Goal: Contribute content: Contribute content

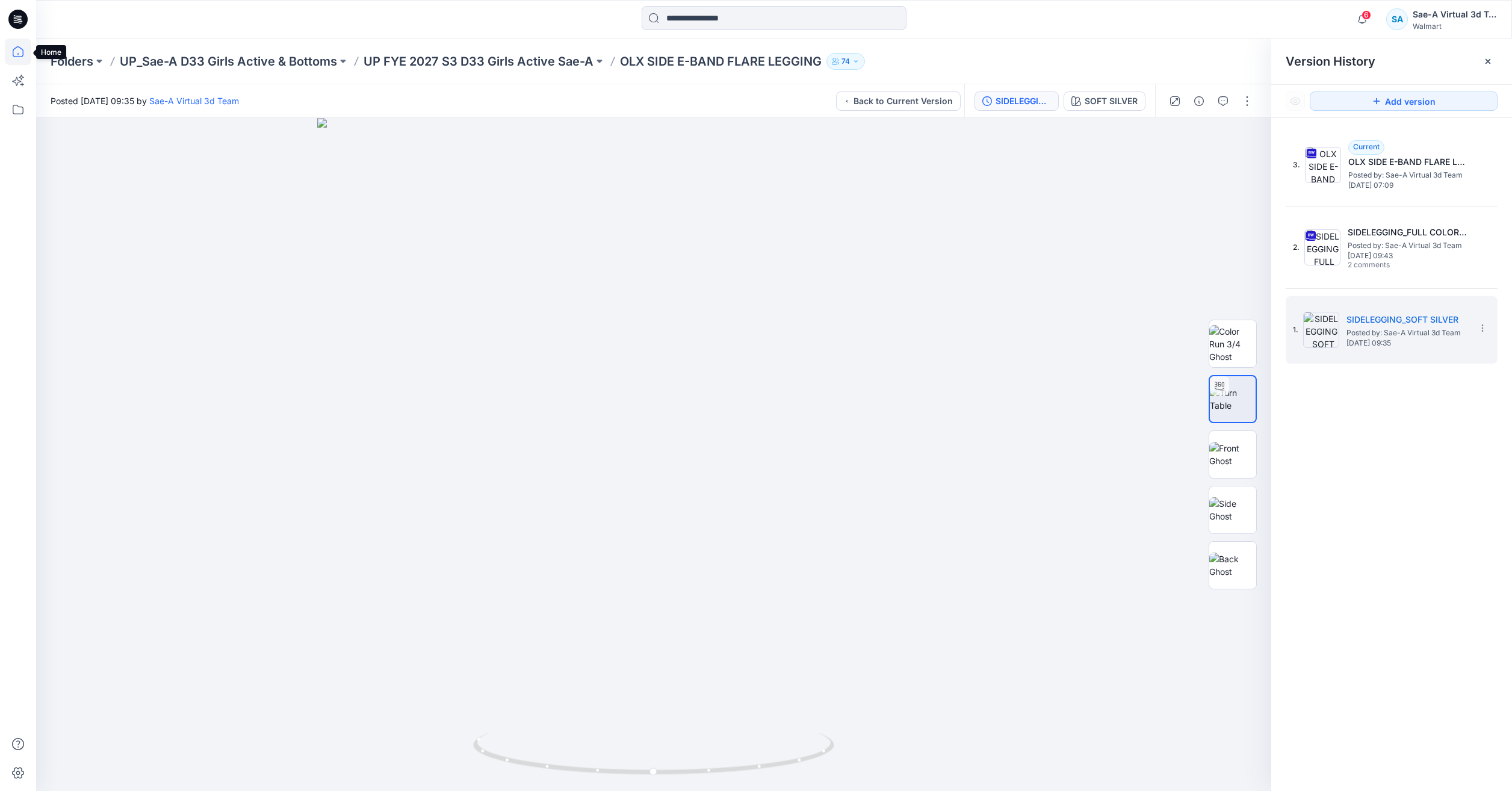
click at [17, 42] on icon at bounding box center [18, 52] width 27 height 27
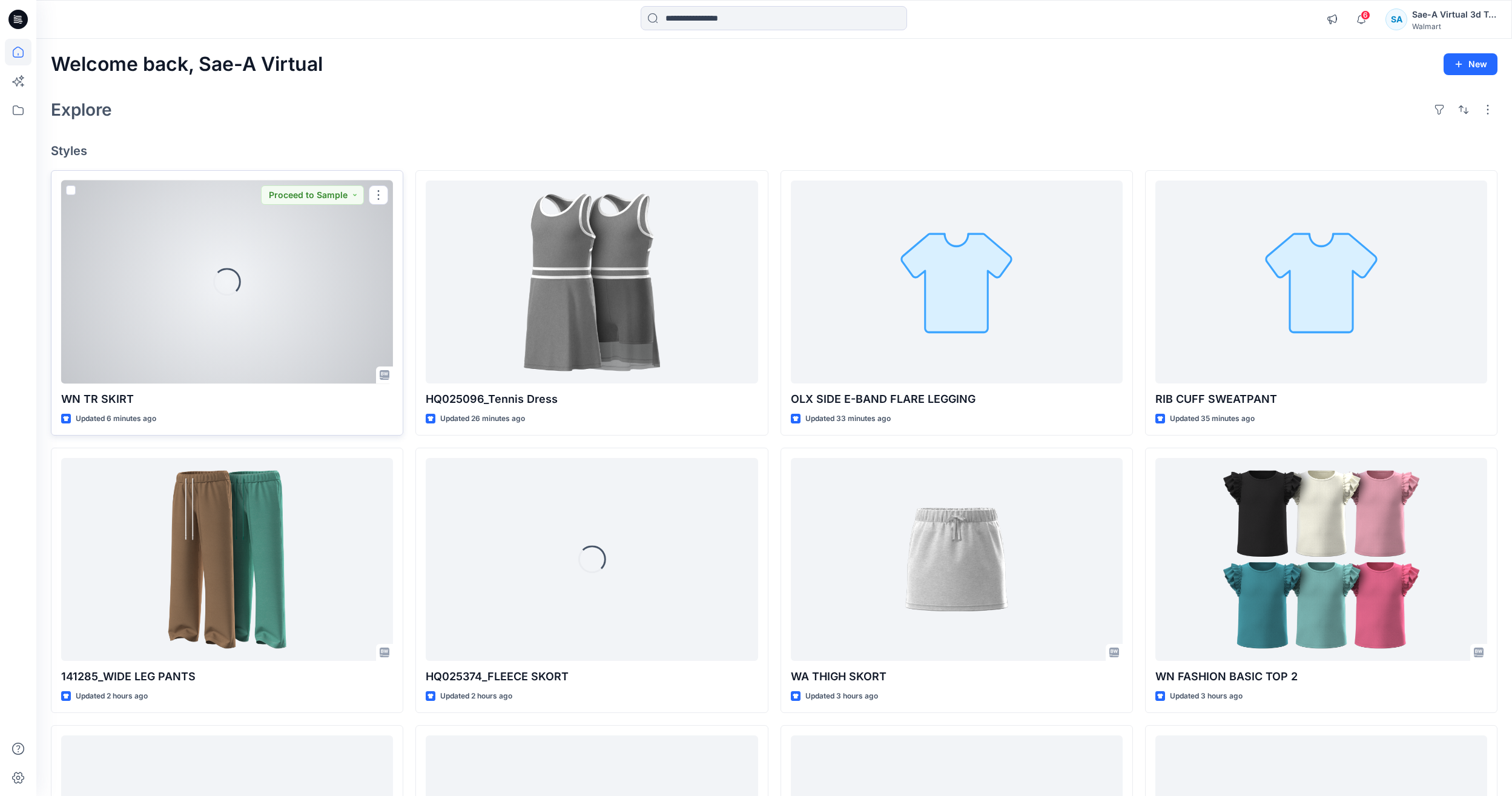
click at [246, 294] on div "Loading..." at bounding box center [227, 281] width 332 height 203
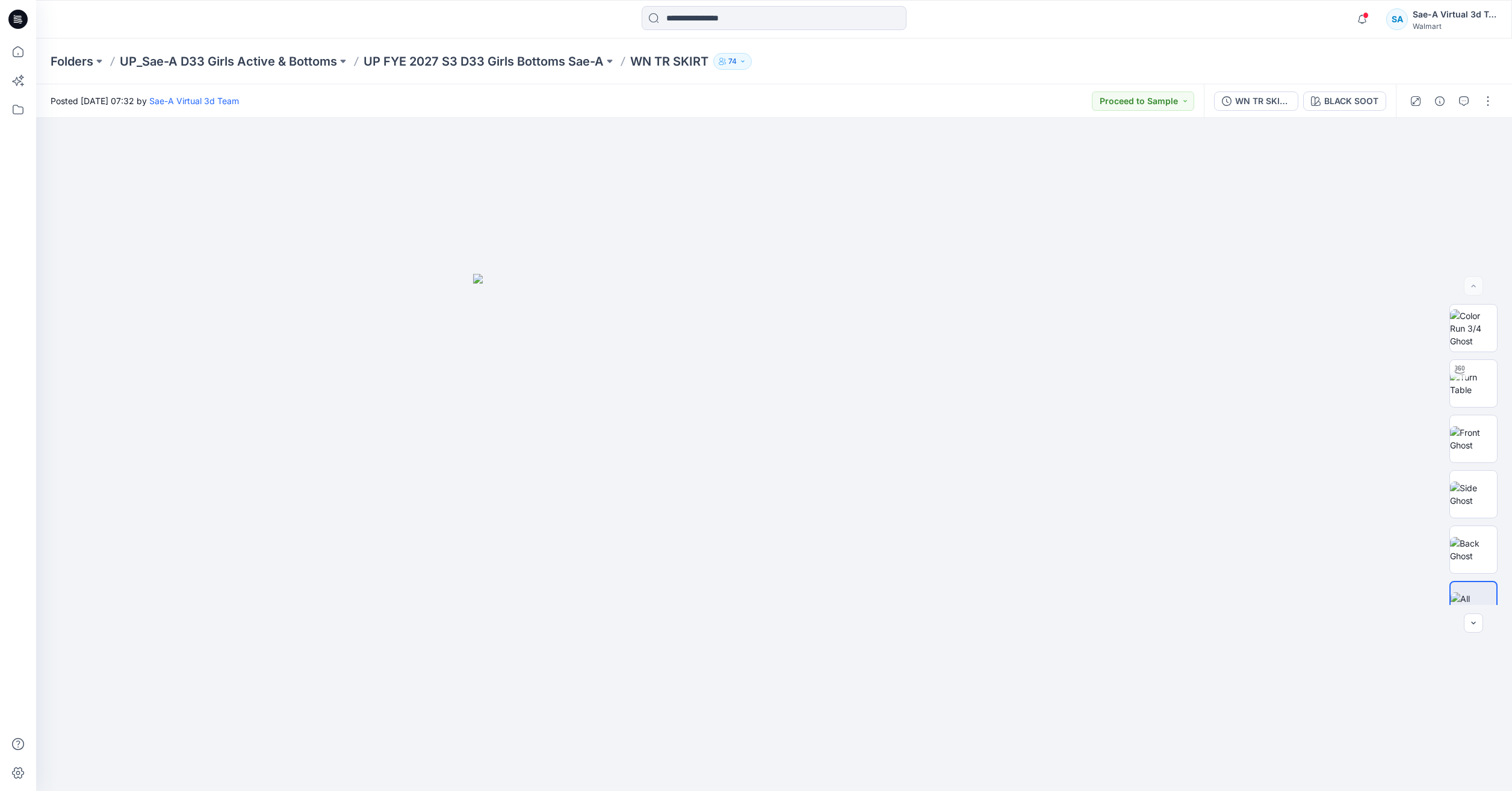
click at [37, 51] on div "Folders UP_Sae-A D33 Girls Active & Bottoms UP FYE 2027 S3 D33 Girls Bottoms Sa…" at bounding box center [774, 62] width 1476 height 46
click at [25, 51] on icon at bounding box center [18, 52] width 27 height 27
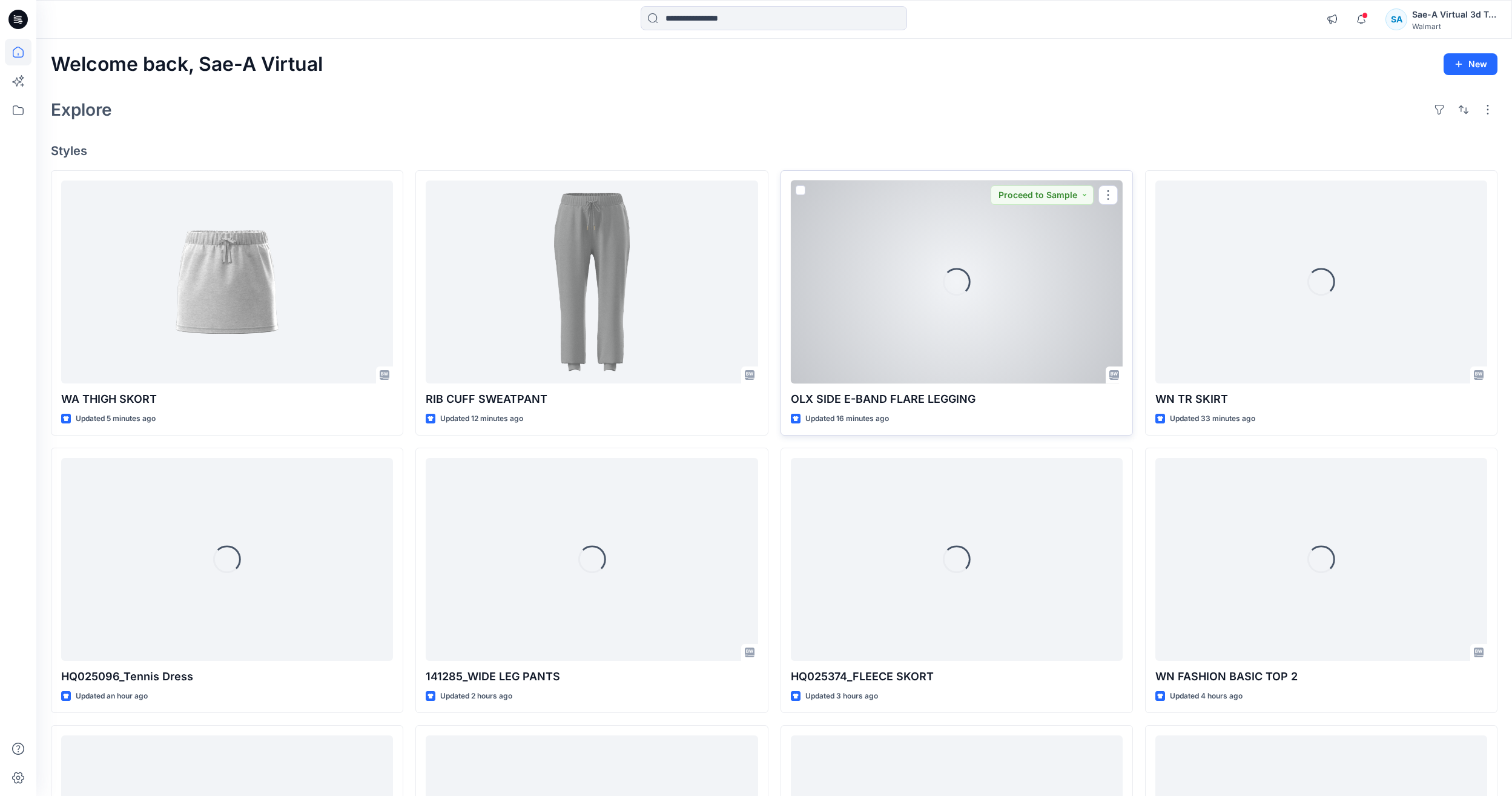
click at [903, 327] on div "Loading..." at bounding box center [957, 281] width 332 height 203
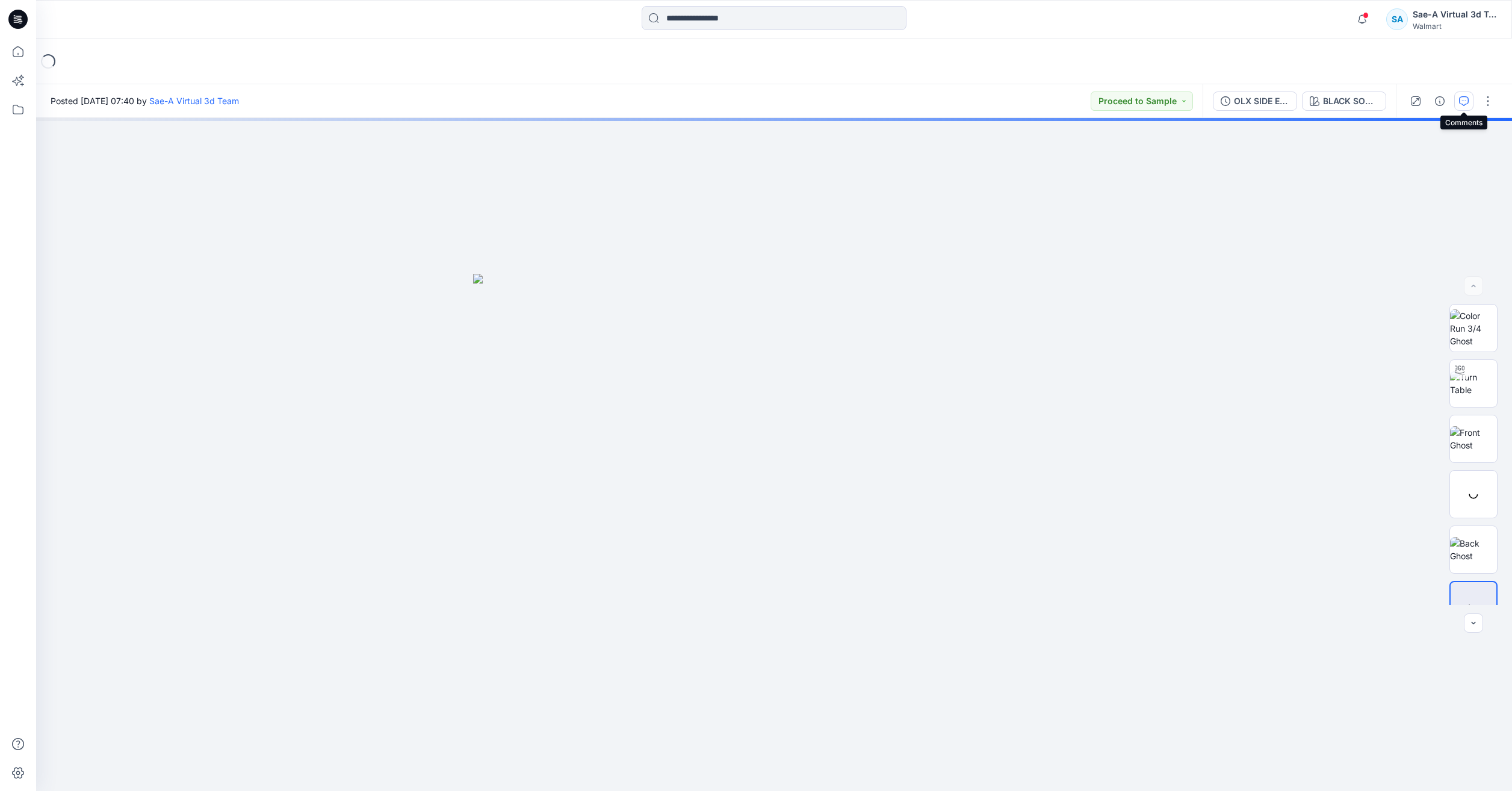
click at [1460, 103] on icon "button" at bounding box center [1464, 101] width 9 height 9
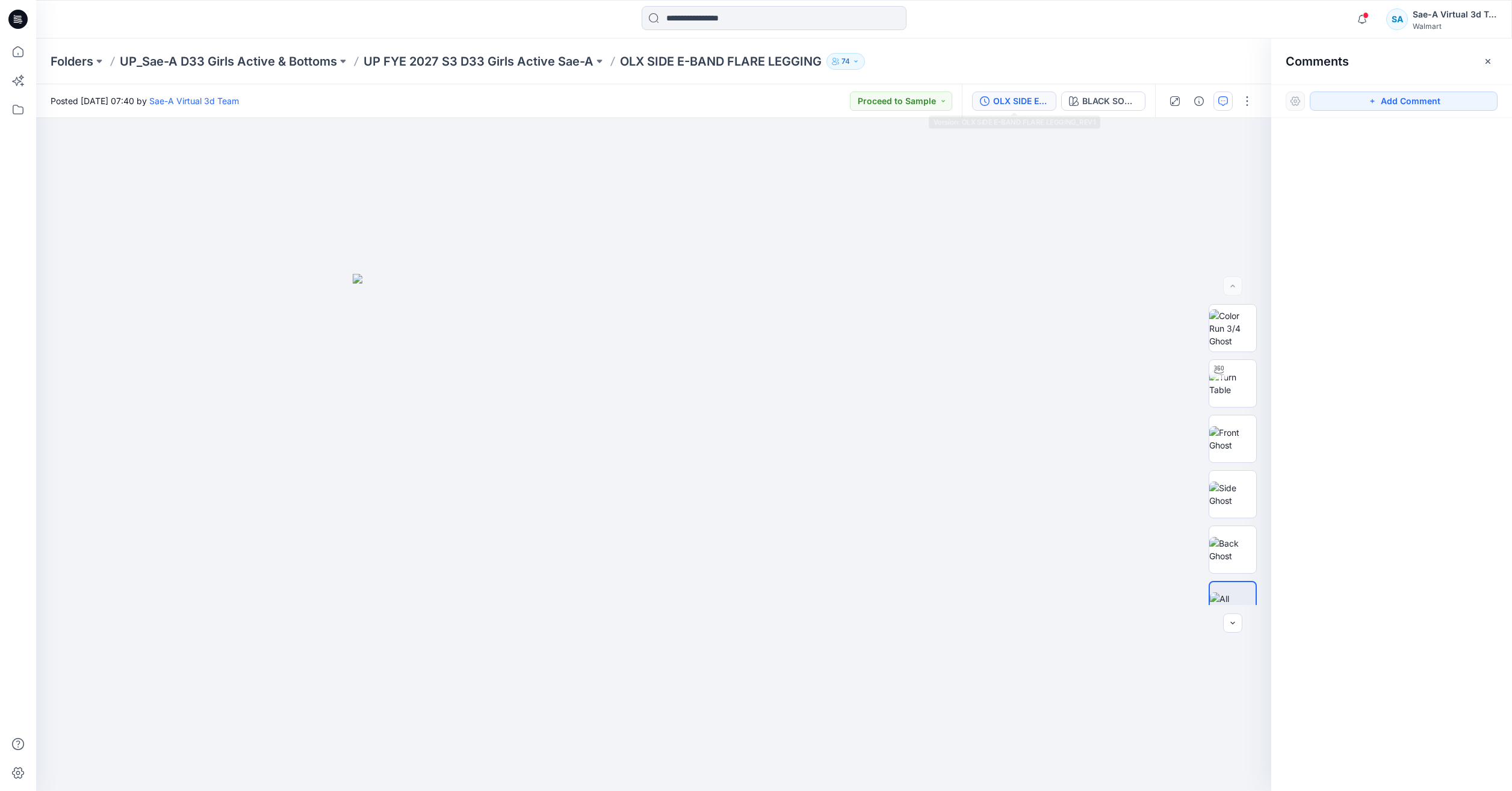
click at [1010, 92] on button "OLX SIDE E-BAND FLARE LEGGING_REV1" at bounding box center [1014, 101] width 84 height 19
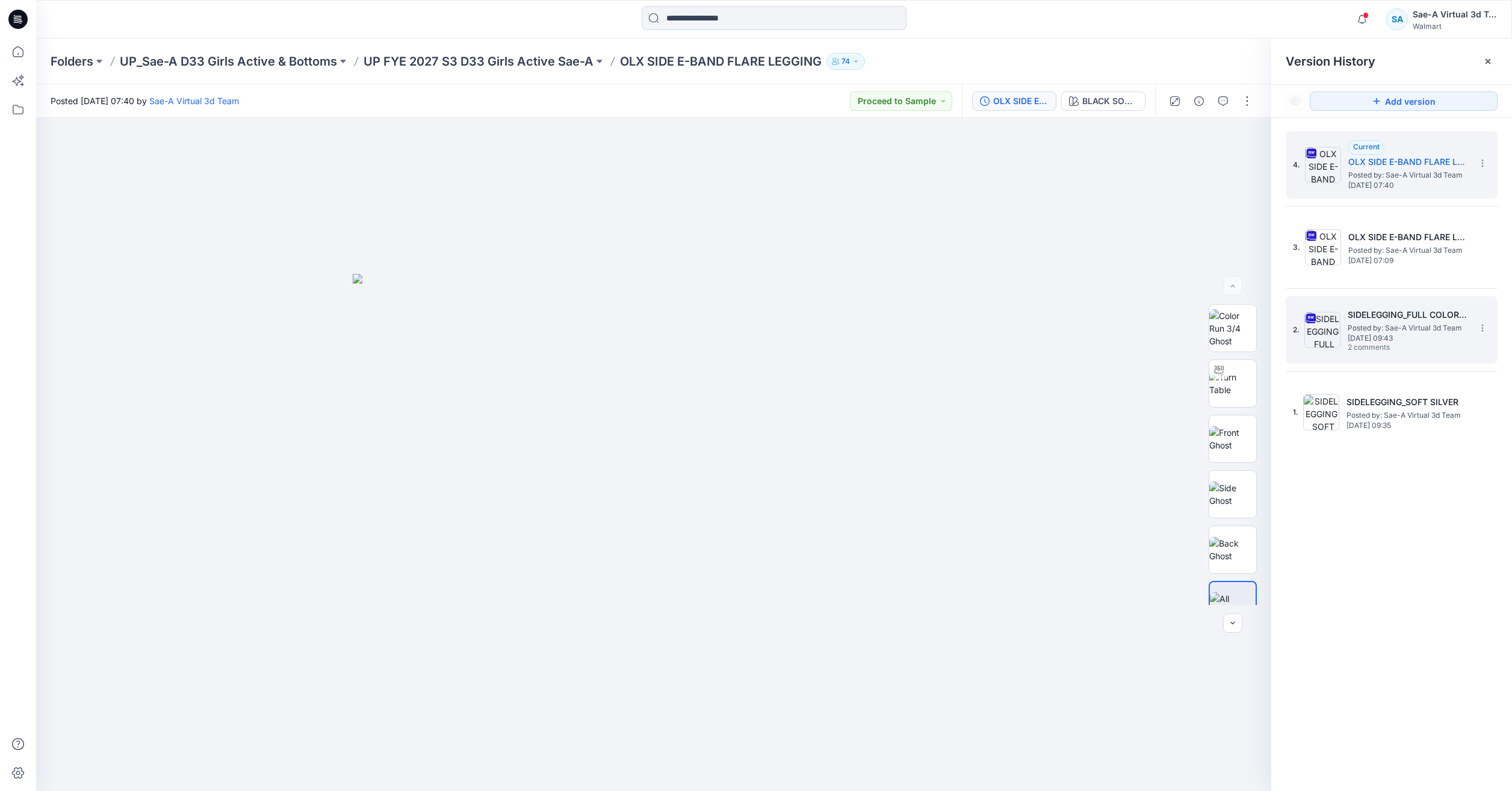
click at [1383, 323] on span "Posted by: Sae-A Virtual 3d Team" at bounding box center [1408, 328] width 120 height 12
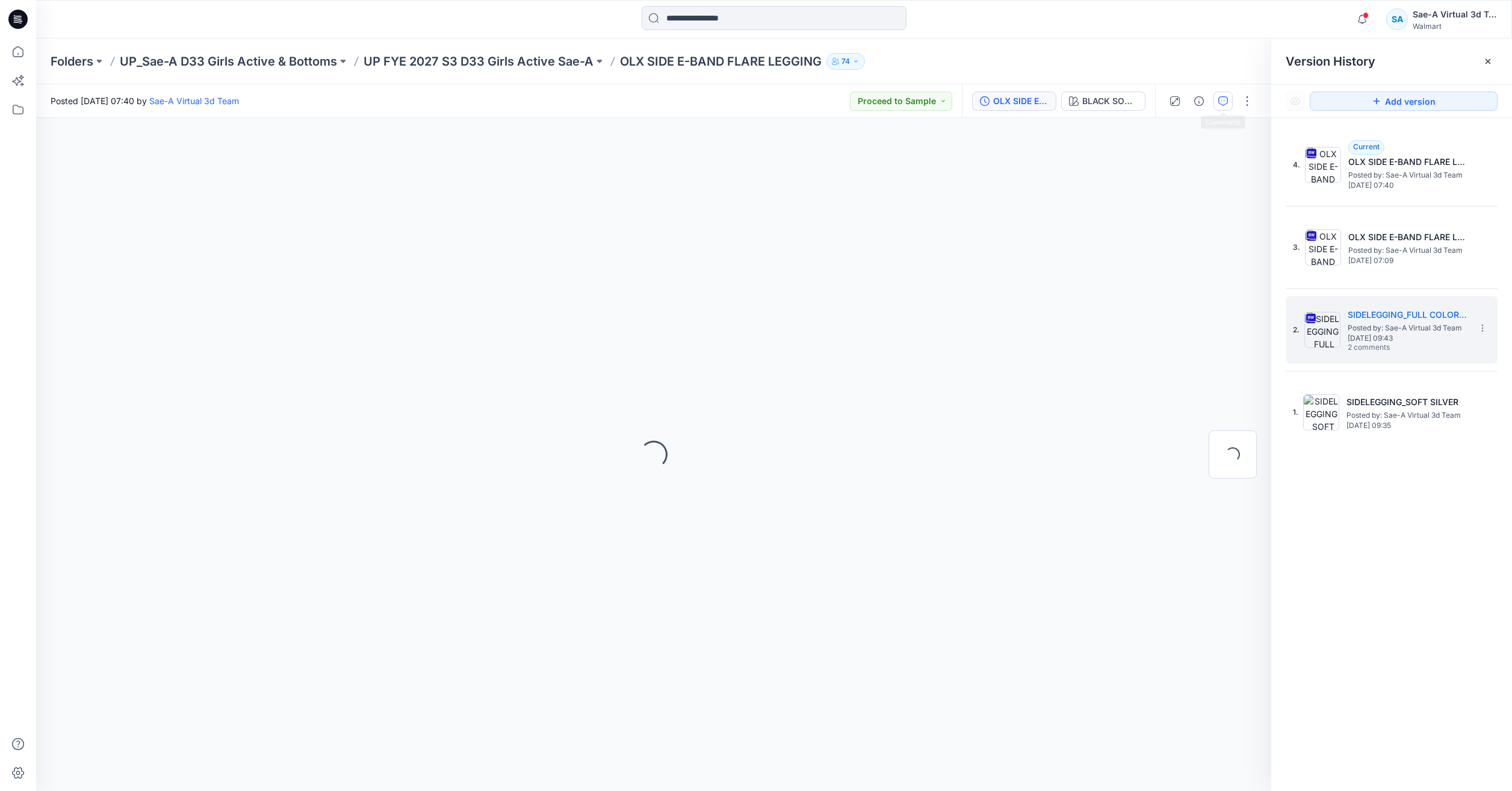
click at [1227, 102] on icon "button" at bounding box center [1223, 101] width 9 height 9
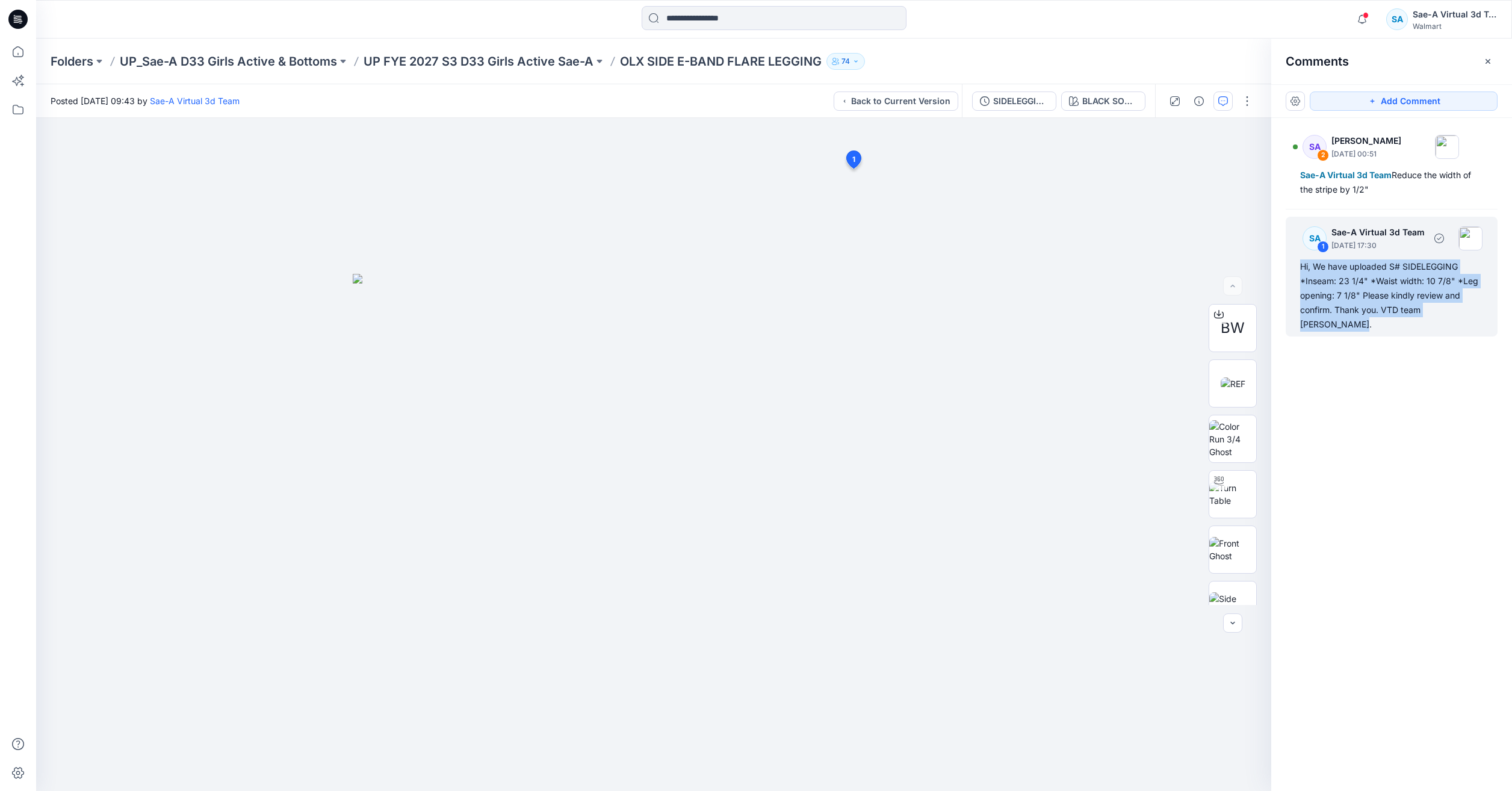
drag, startPoint x: 1480, startPoint y: 310, endPoint x: 1297, endPoint y: 259, distance: 190.0
click at [1297, 259] on div "SA 1 Sae-A Virtual 3d Team [DATE] 17:30 Hi, We have uploaded S# SIDELEGGING *In…" at bounding box center [1391, 276] width 212 height 120
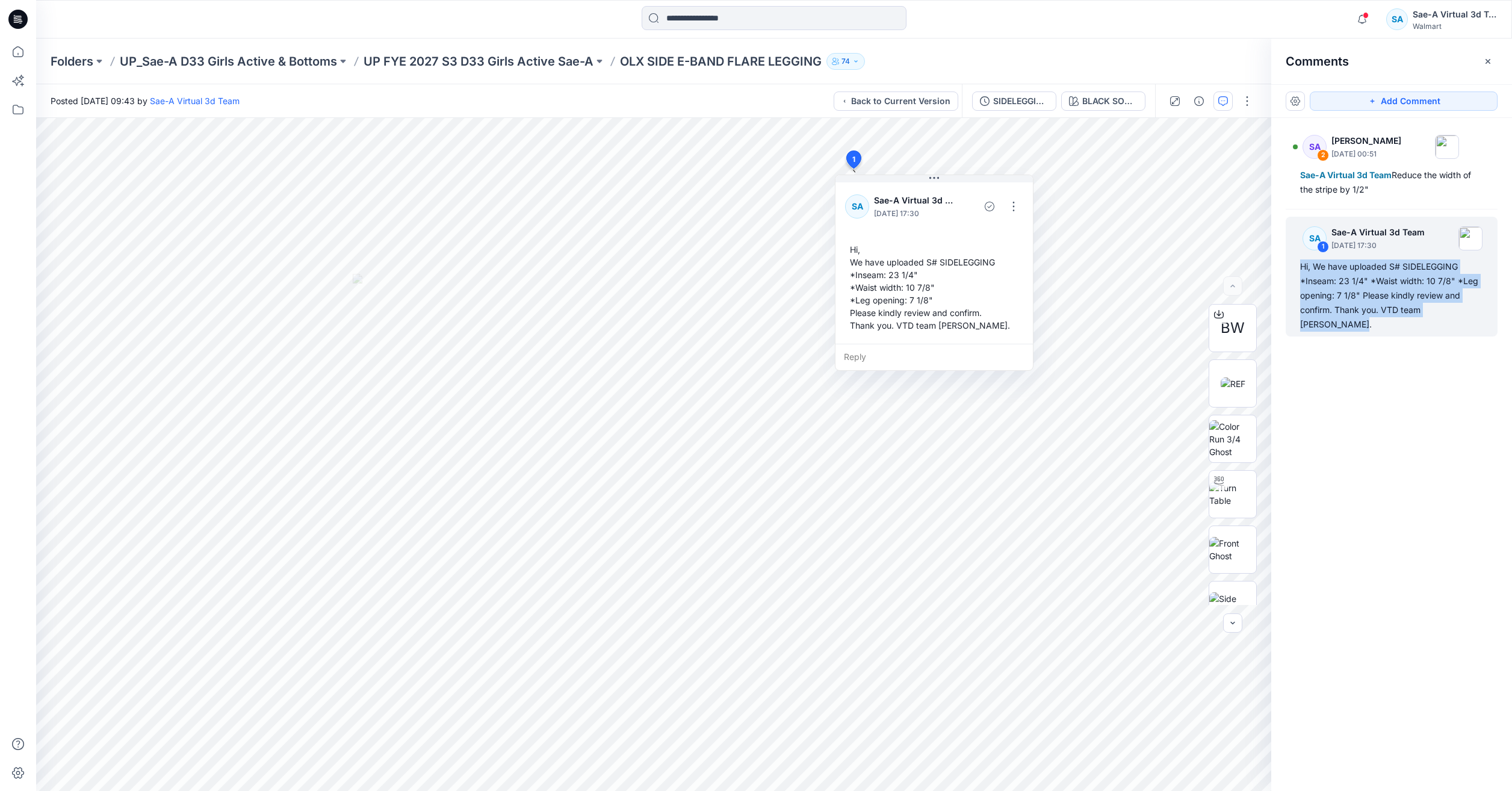
copy div "Hi, We have uploaded S# SIDELEGGING *Inseam: 23 1/4" *Waist width: 10 7/8" *Leg…"
click at [1001, 103] on div "SIDELEGGING_FULL COLORWAYS" at bounding box center [1021, 101] width 55 height 13
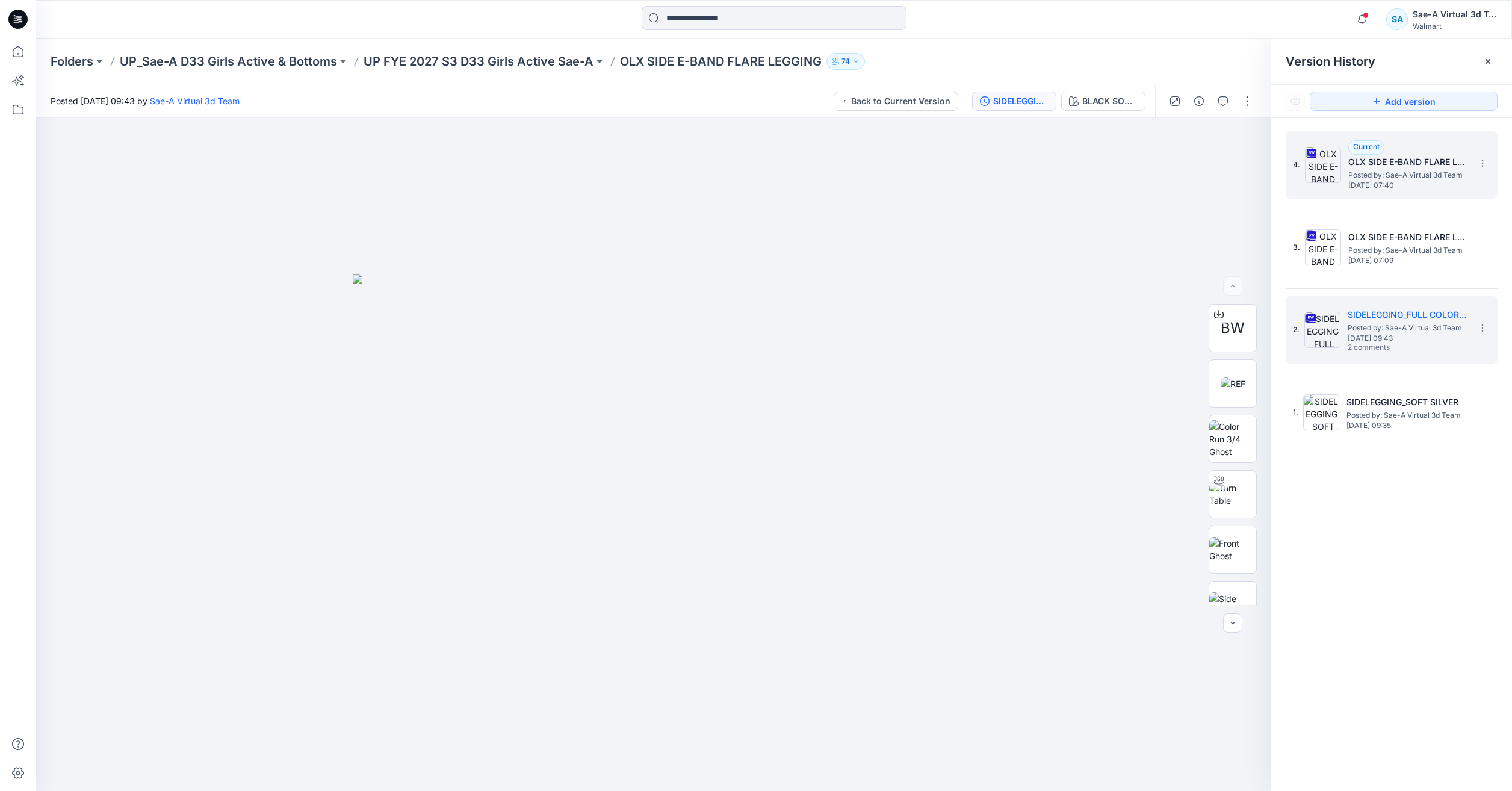
click at [1352, 176] on span "Posted by: Sae-A Virtual 3d Team" at bounding box center [1409, 174] width 120 height 12
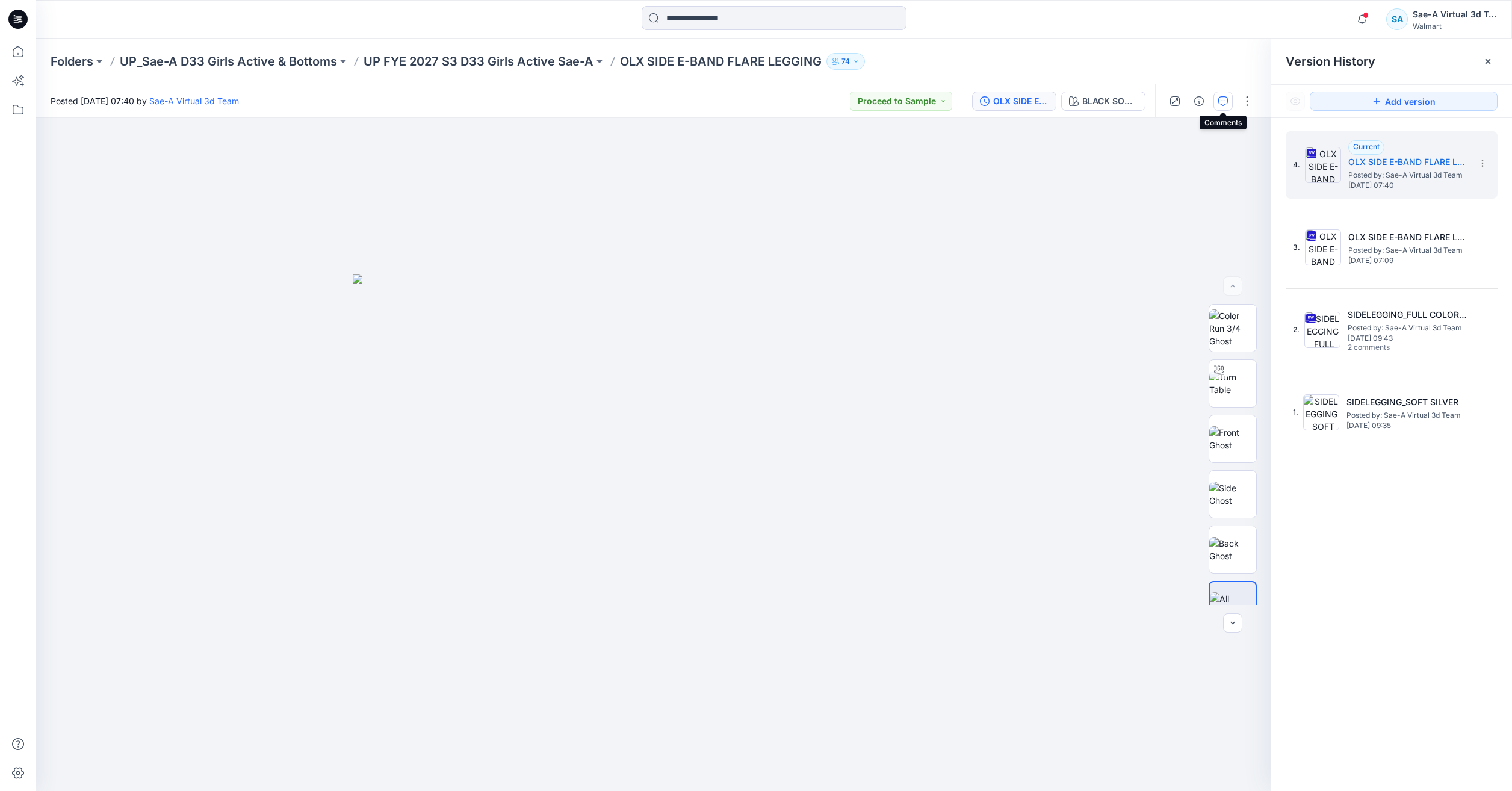
click at [1222, 103] on icon "button" at bounding box center [1223, 101] width 9 height 9
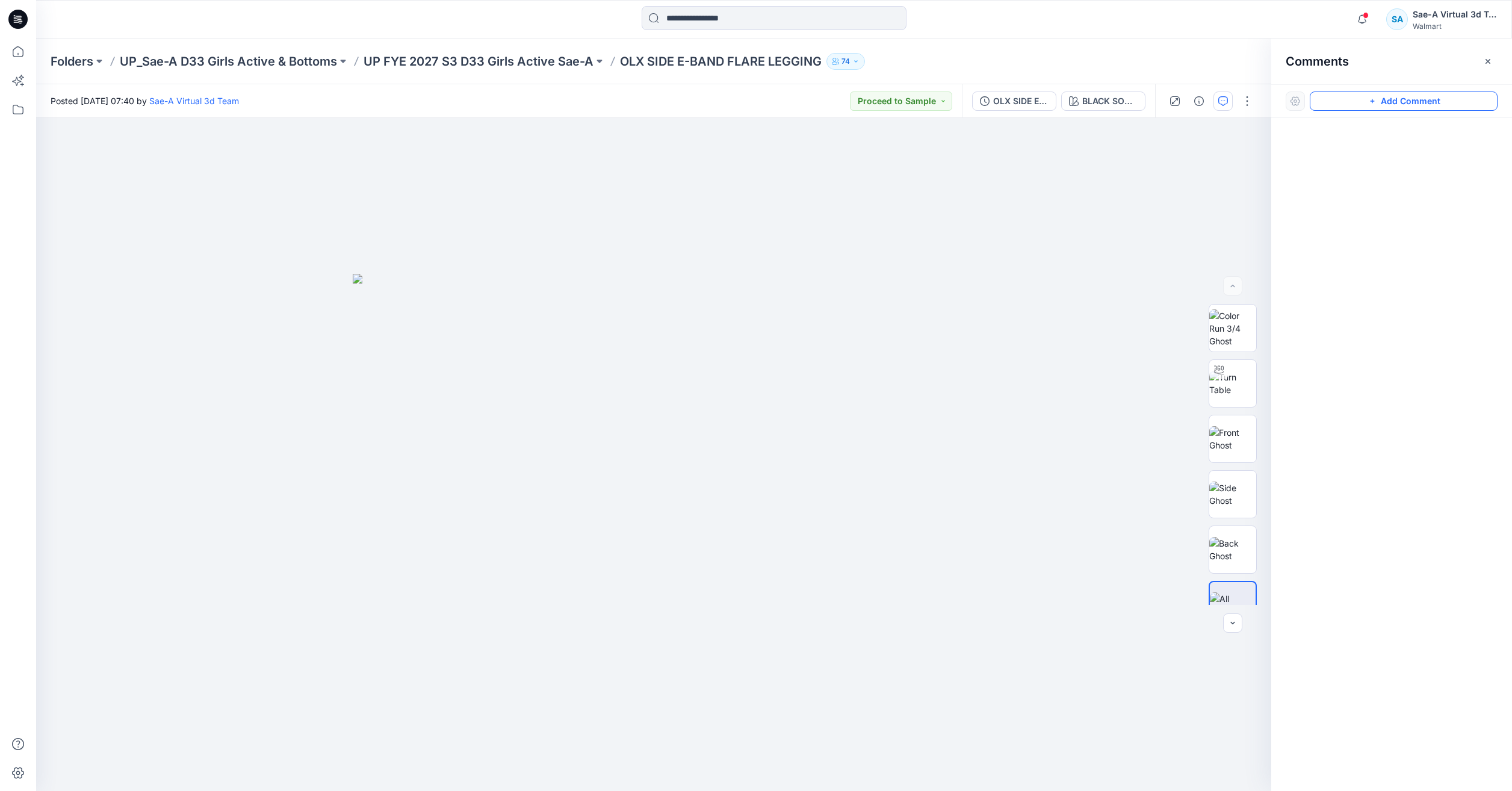
click at [1355, 106] on button "Add Comment" at bounding box center [1404, 101] width 188 height 19
click at [854, 176] on div "1 Cancel Post Layer 1" at bounding box center [654, 454] width 1235 height 673
click at [989, 219] on textarea "**********" at bounding box center [936, 211] width 197 height 48
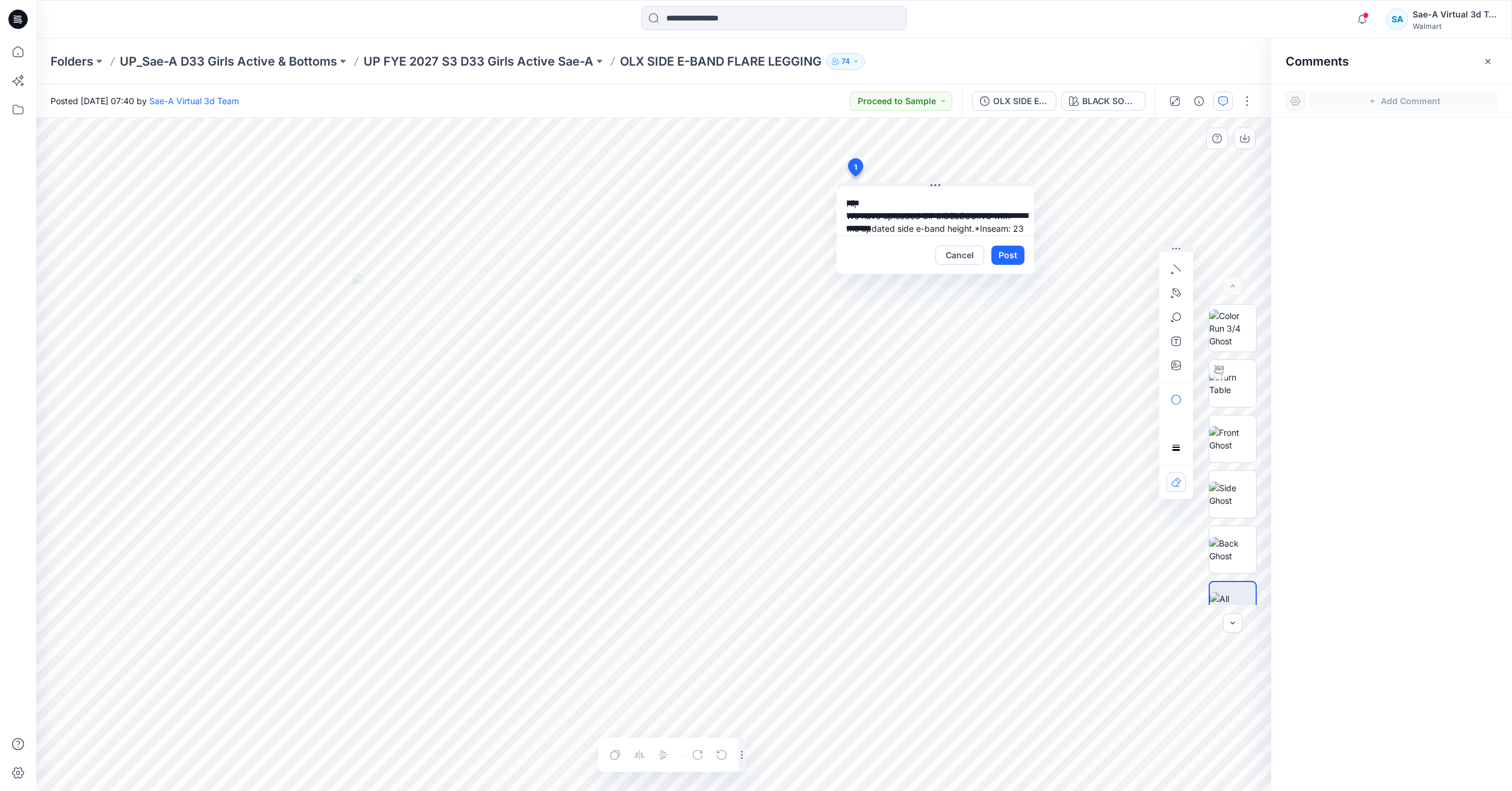
scroll to position [59, 0]
click at [932, 198] on textarea "**********" at bounding box center [936, 211] width 197 height 48
click at [981, 204] on textarea "**********" at bounding box center [936, 211] width 197 height 48
type textarea "**********"
click at [1005, 255] on button "Post" at bounding box center [1008, 255] width 33 height 19
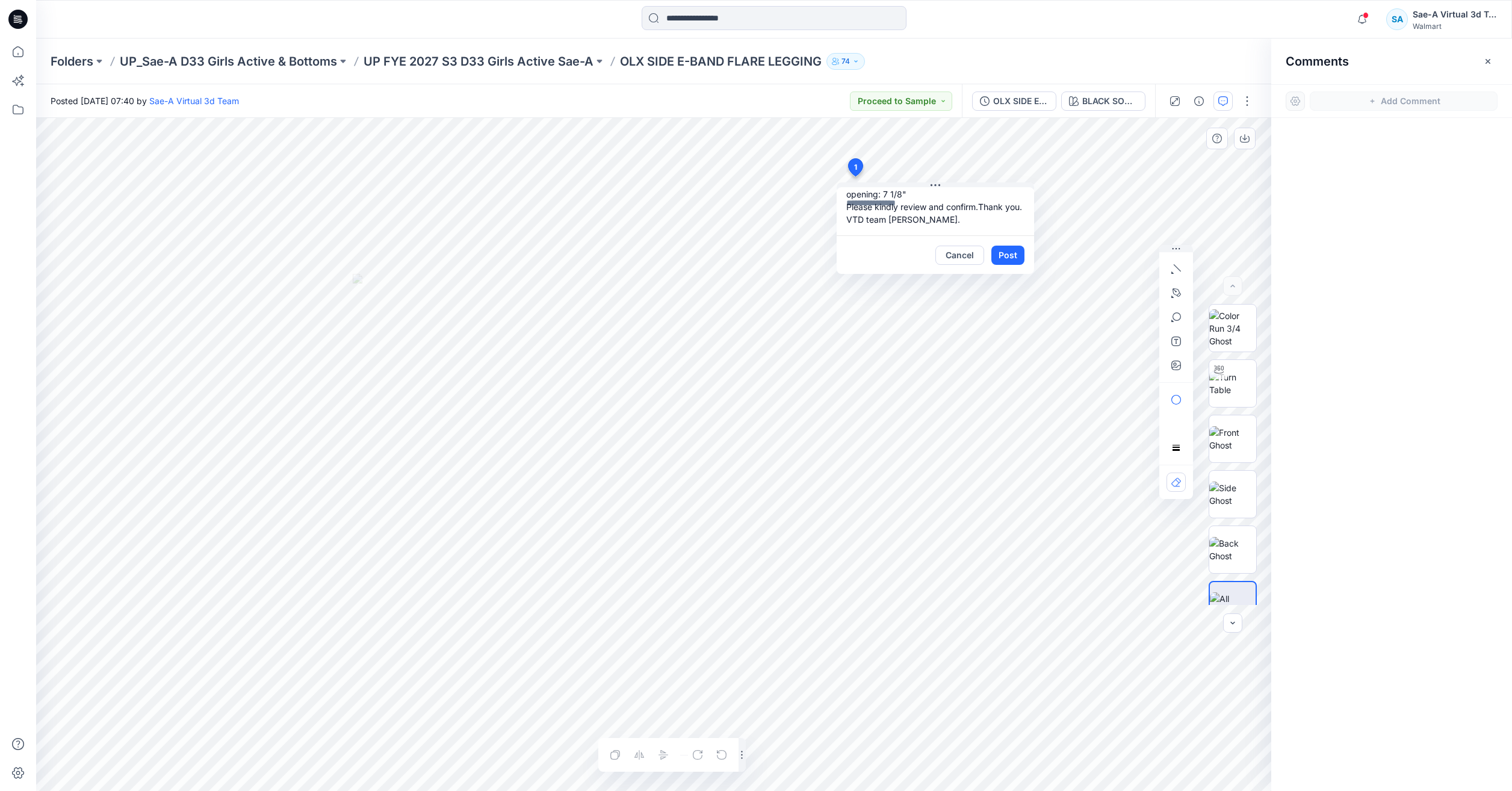
scroll to position [0, 0]
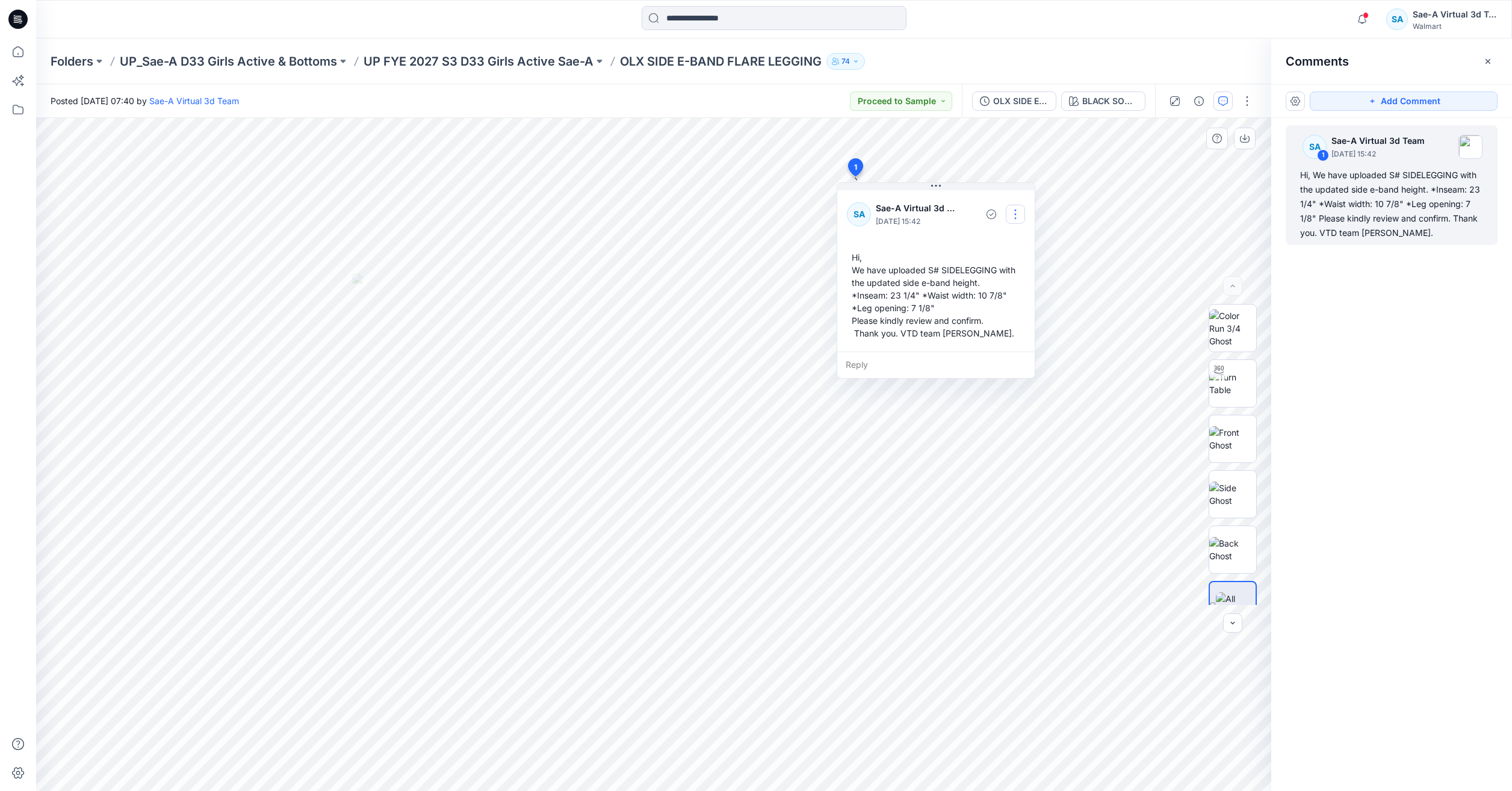
click at [1017, 209] on button "button" at bounding box center [1015, 214] width 19 height 19
click at [1005, 245] on p "Edit comment" at bounding box center [1019, 242] width 54 height 13
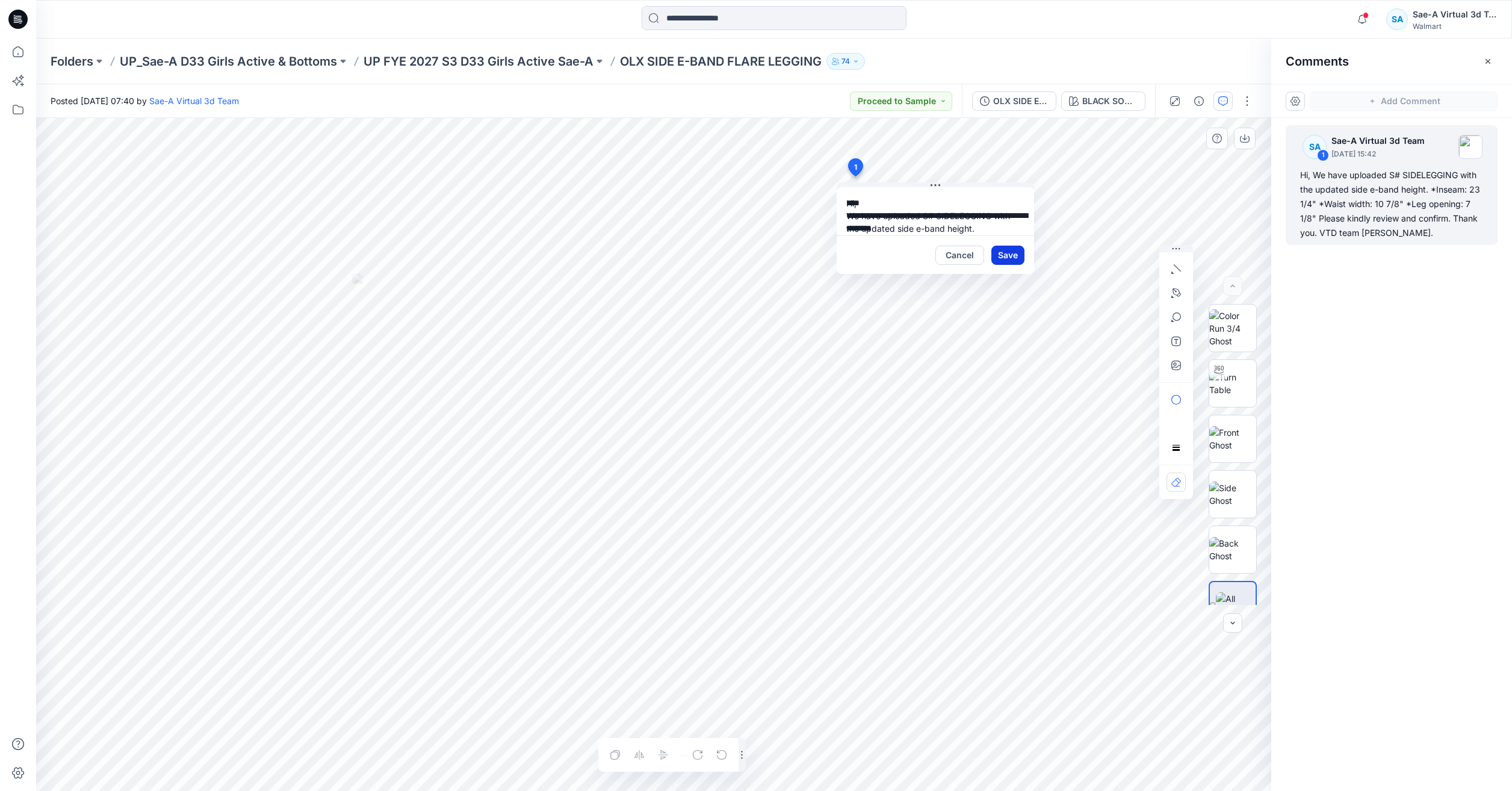
scroll to position [59, 0]
click at [849, 221] on textarea "**********" at bounding box center [936, 211] width 197 height 48
type textarea "**********"
click at [998, 249] on button "Save" at bounding box center [1008, 255] width 33 height 19
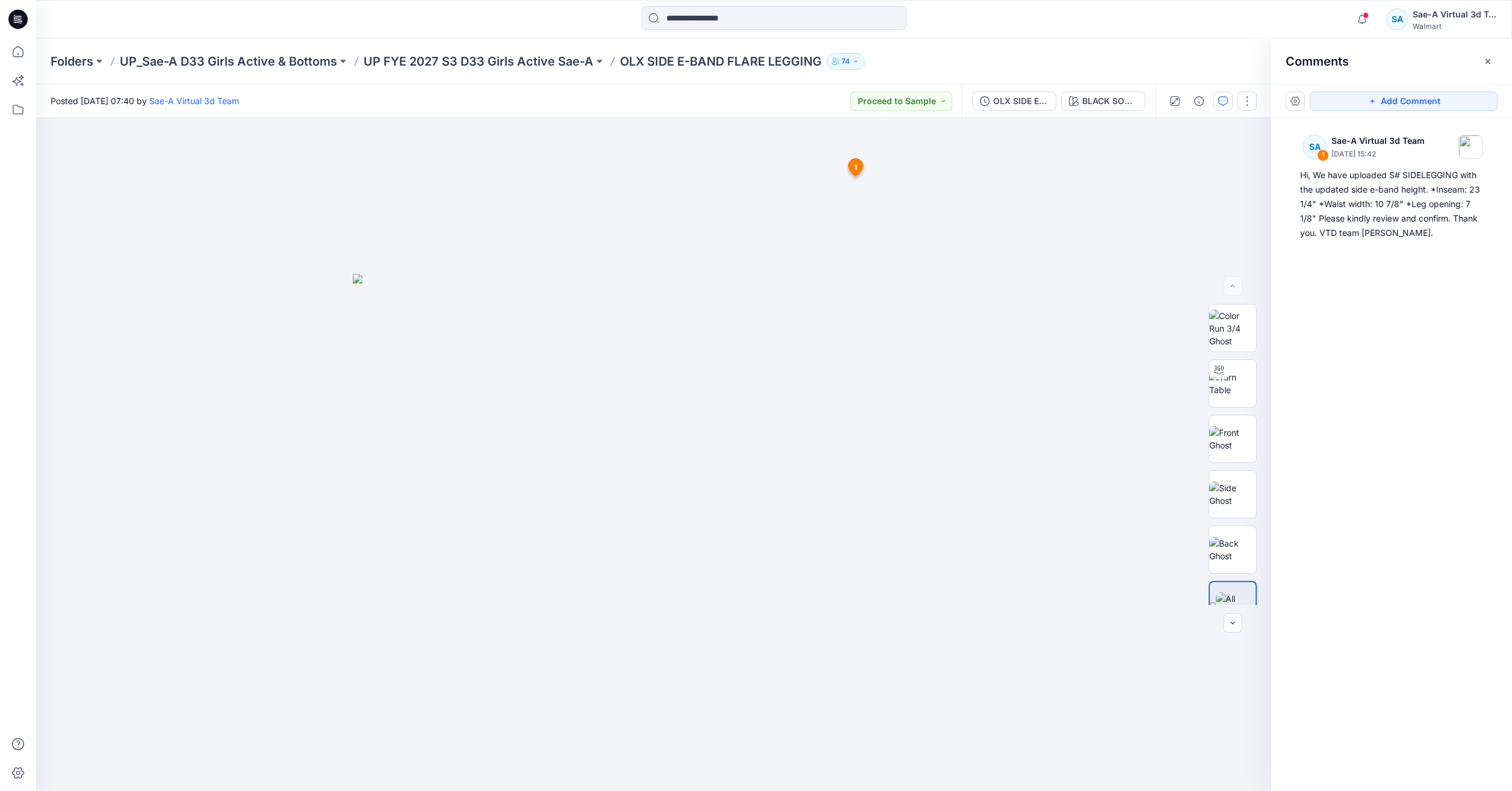
click at [1239, 99] on button "button" at bounding box center [1247, 101] width 19 height 19
click at [1178, 162] on button "Edit" at bounding box center [1196, 163] width 111 height 22
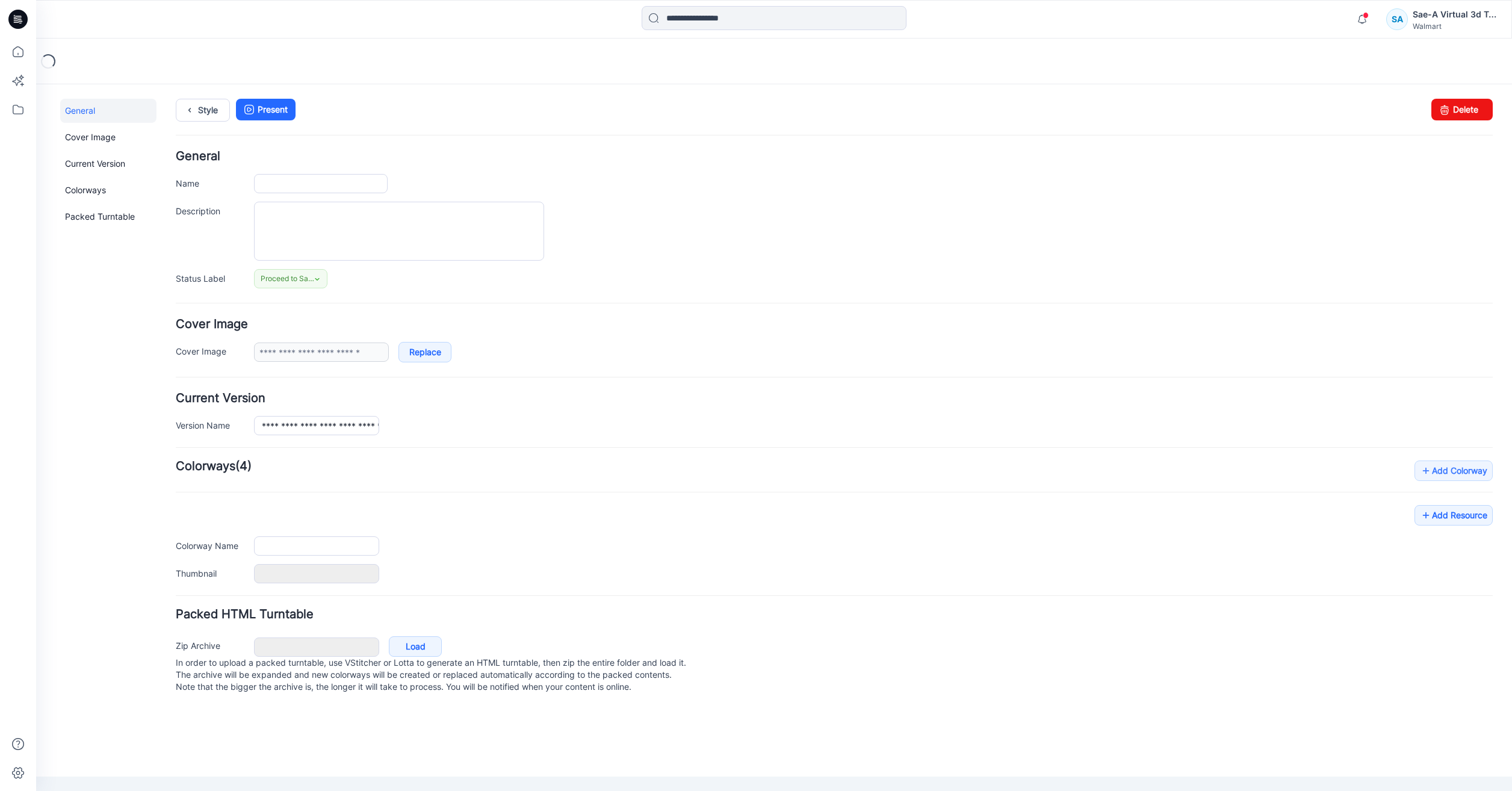
type input "**********"
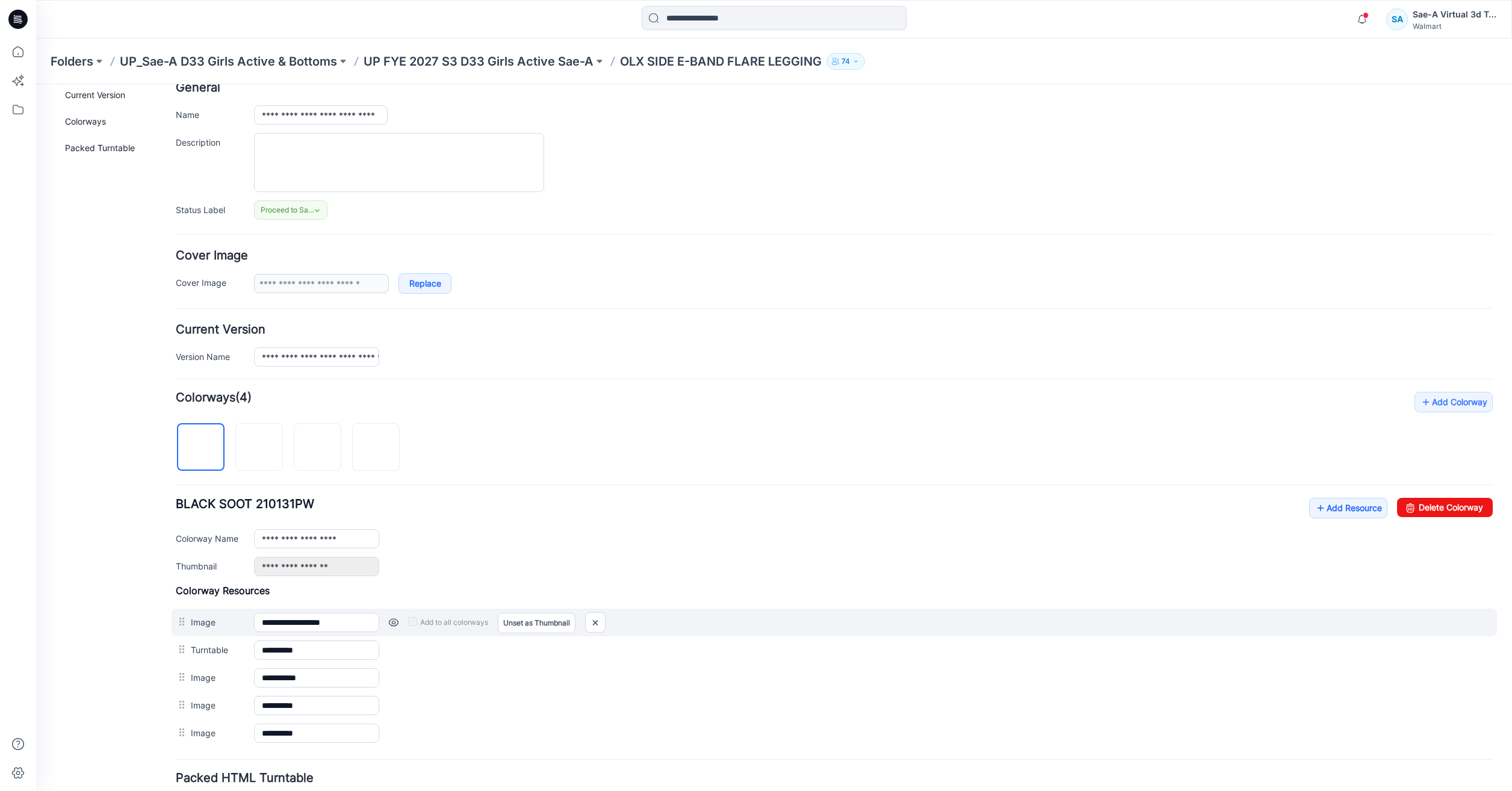
scroll to position [163, 0]
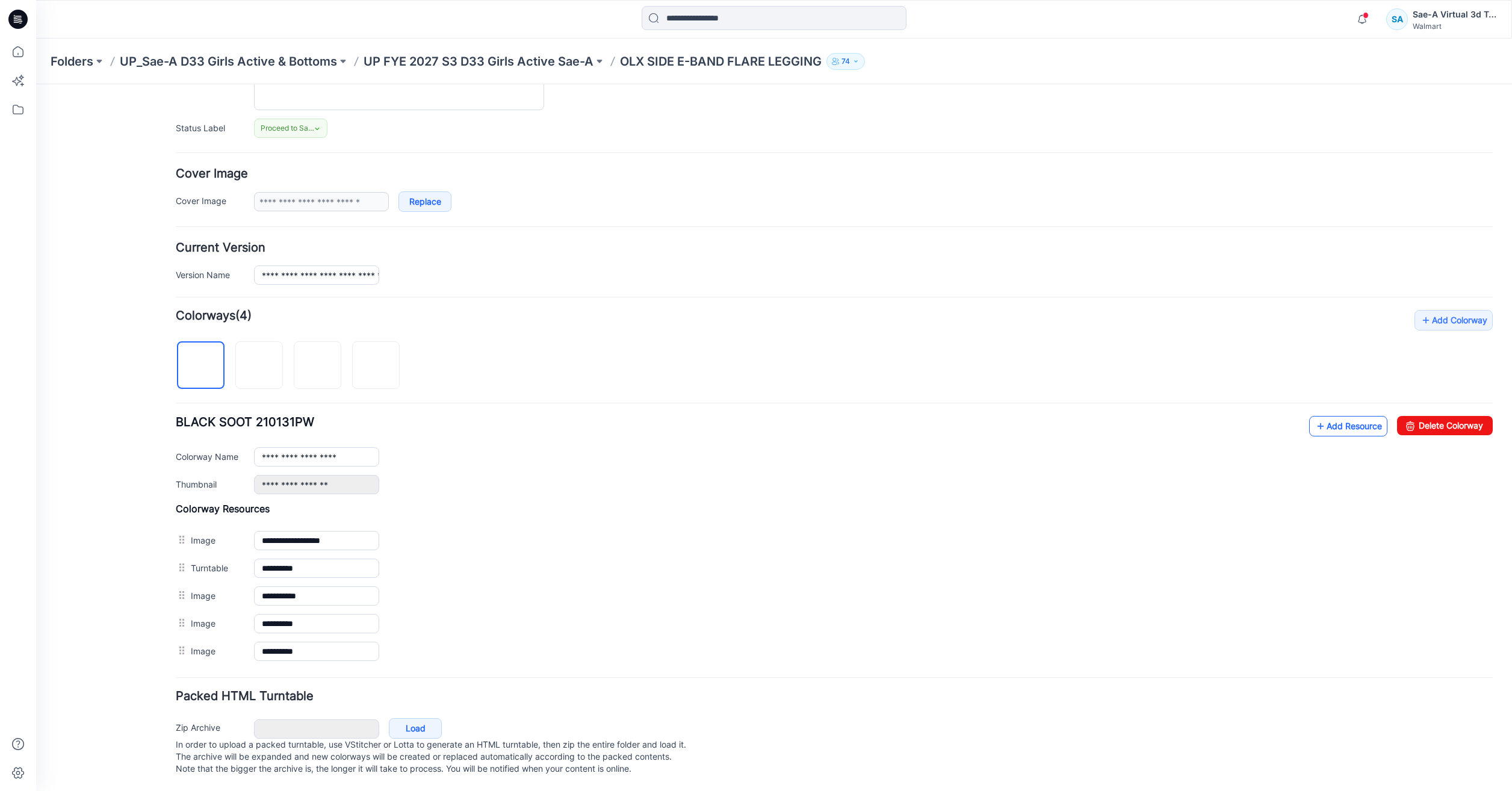
click at [1345, 407] on div "**********" at bounding box center [835, 488] width 1317 height 355
drag, startPoint x: 1345, startPoint y: 407, endPoint x: 1342, endPoint y: 412, distance: 5.8
click at [1342, 416] on link "Add Resource" at bounding box center [1348, 426] width 78 height 21
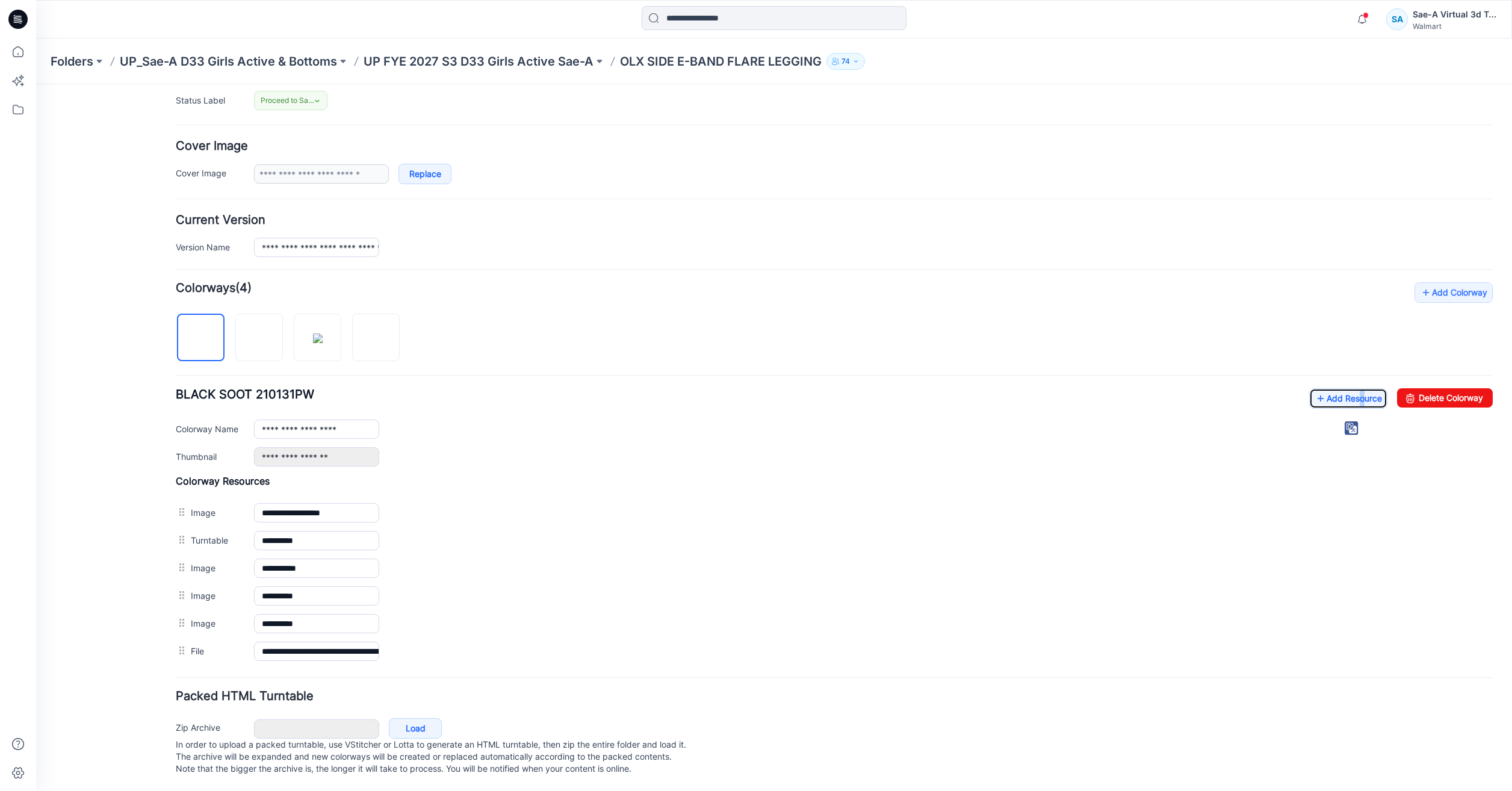
scroll to position [190, 0]
click at [1334, 388] on link "Add Resource" at bounding box center [1348, 399] width 78 height 21
click at [526, 58] on p "UP FYE 2027 S3 D33 Girls Active Sae-A" at bounding box center [478, 61] width 230 height 17
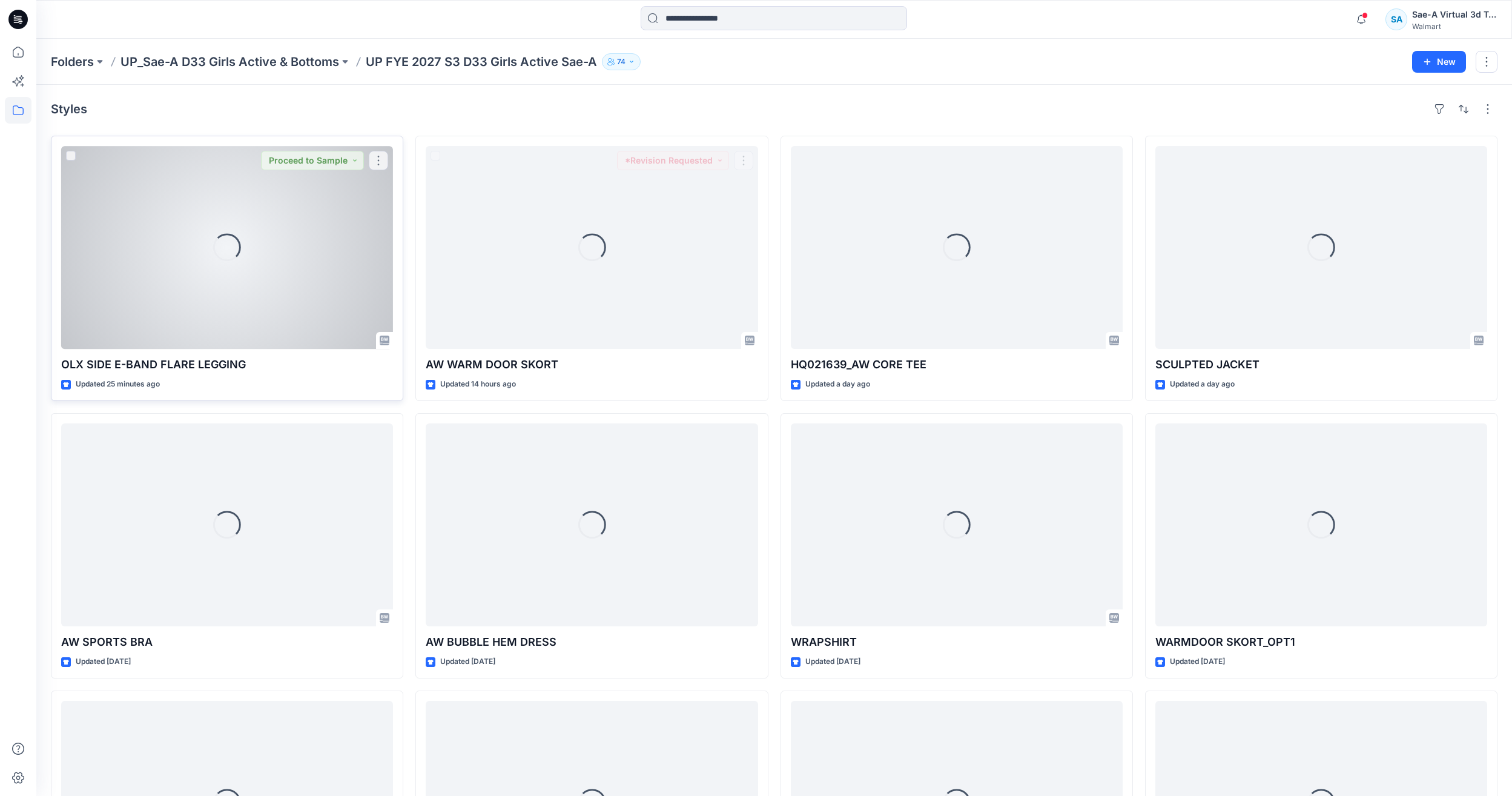
click at [194, 214] on div "Loading..." at bounding box center [227, 247] width 332 height 203
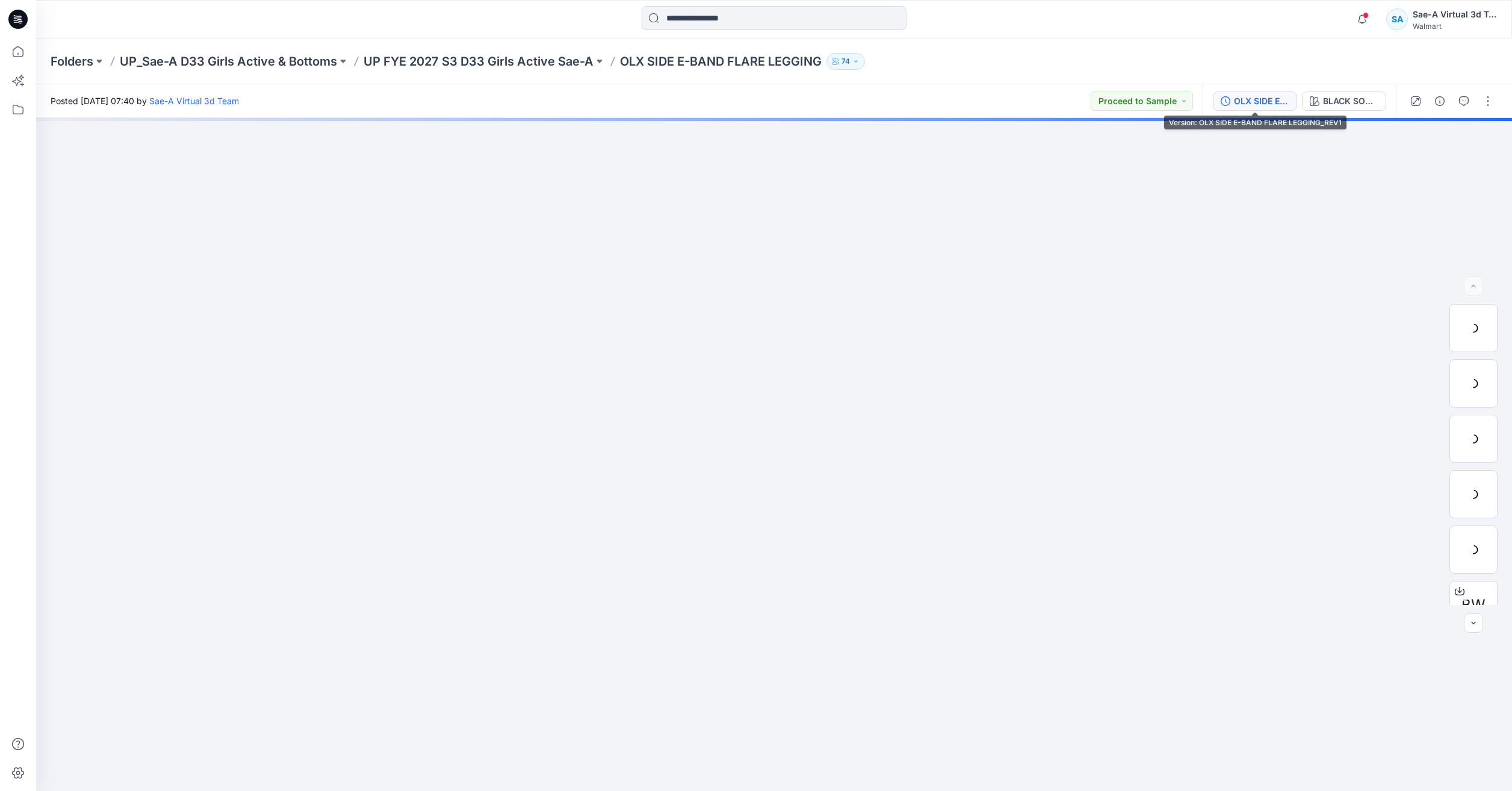
click at [1275, 103] on div "OLX SIDE E-BAND FLARE LEGGING_REV1" at bounding box center [1262, 101] width 55 height 13
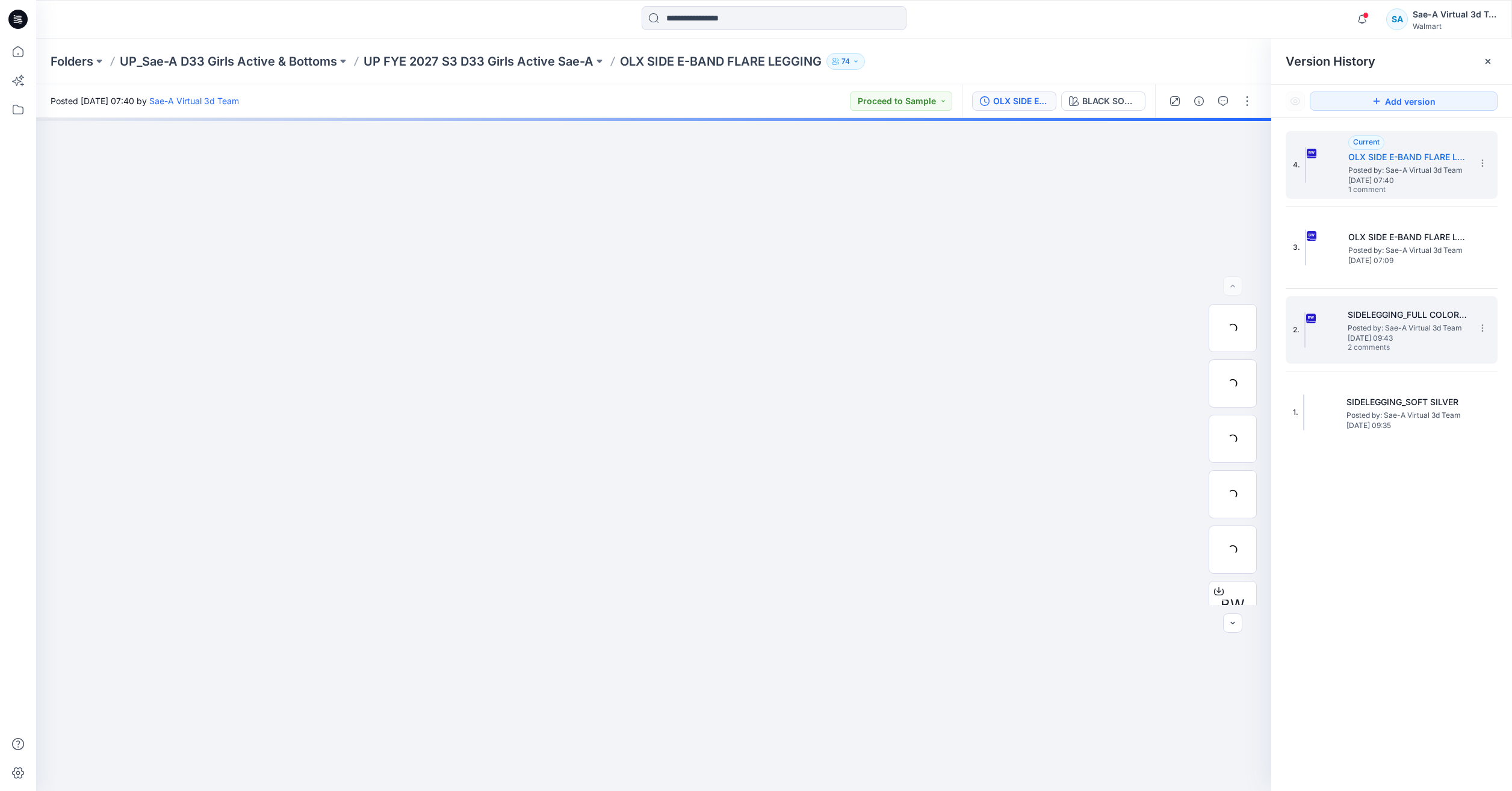
click at [1405, 336] on span "Wednesday, September 17, 2025 09:43" at bounding box center [1408, 338] width 120 height 9
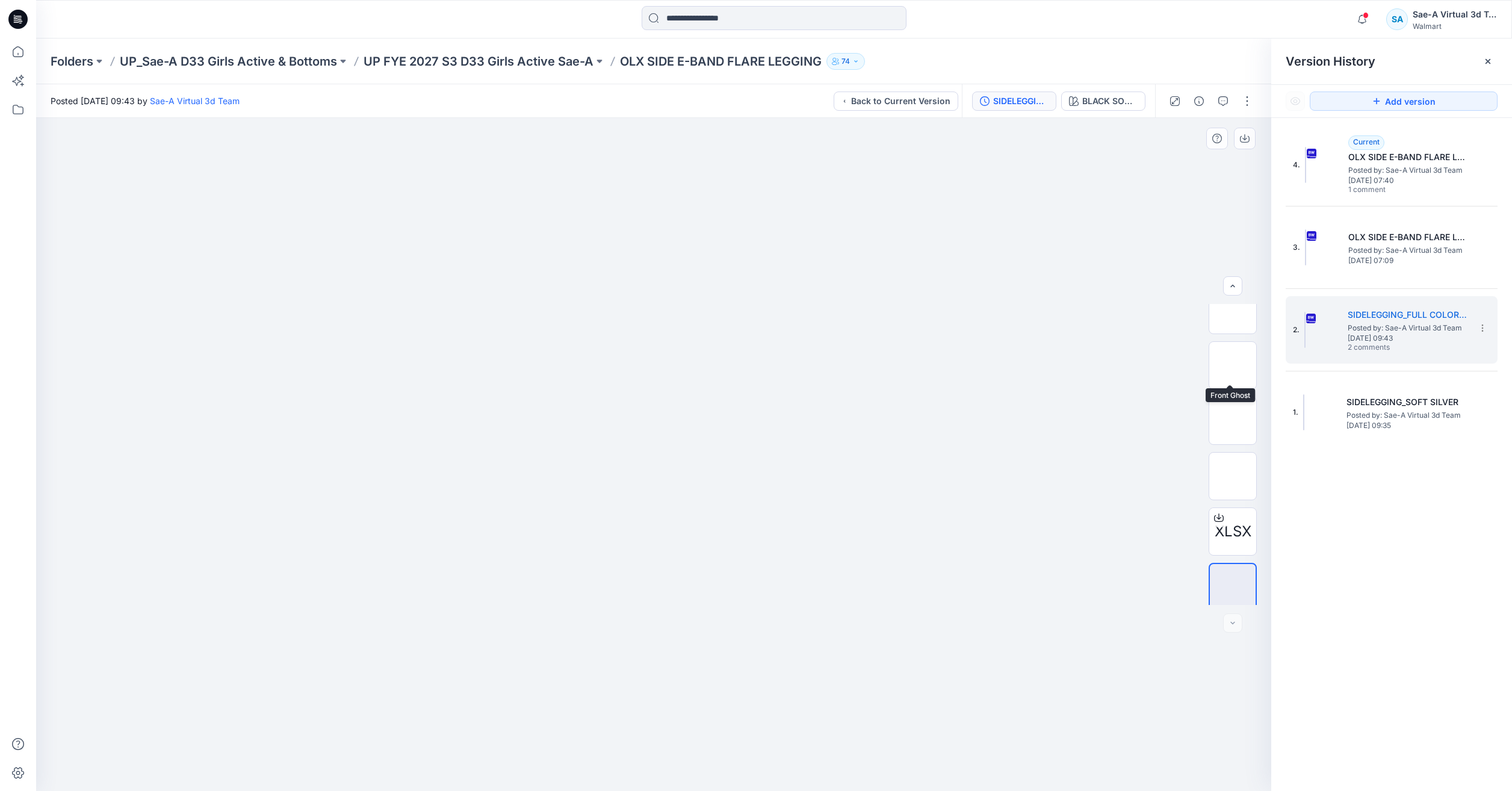
scroll to position [190, 0]
click at [1229, 530] on span "XLSX" at bounding box center [1232, 525] width 37 height 21
click at [1247, 96] on button "button" at bounding box center [1247, 101] width 19 height 19
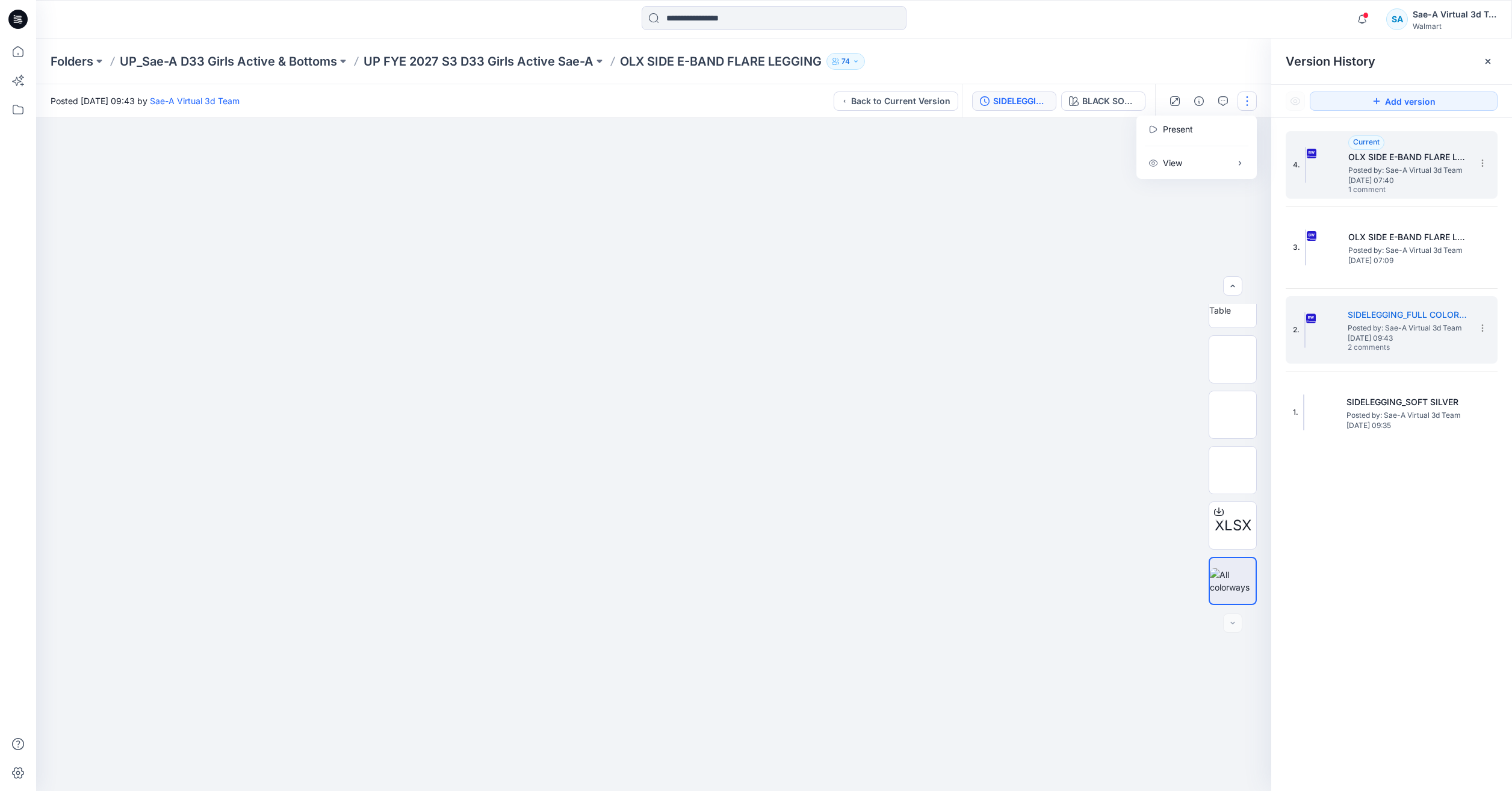
click at [1342, 186] on div "4. Current OLX SIDE E-BAND FLARE LEGGING_REV1 Posted by: Sae-A Virtual 3d Team …" at bounding box center [1383, 164] width 181 height 58
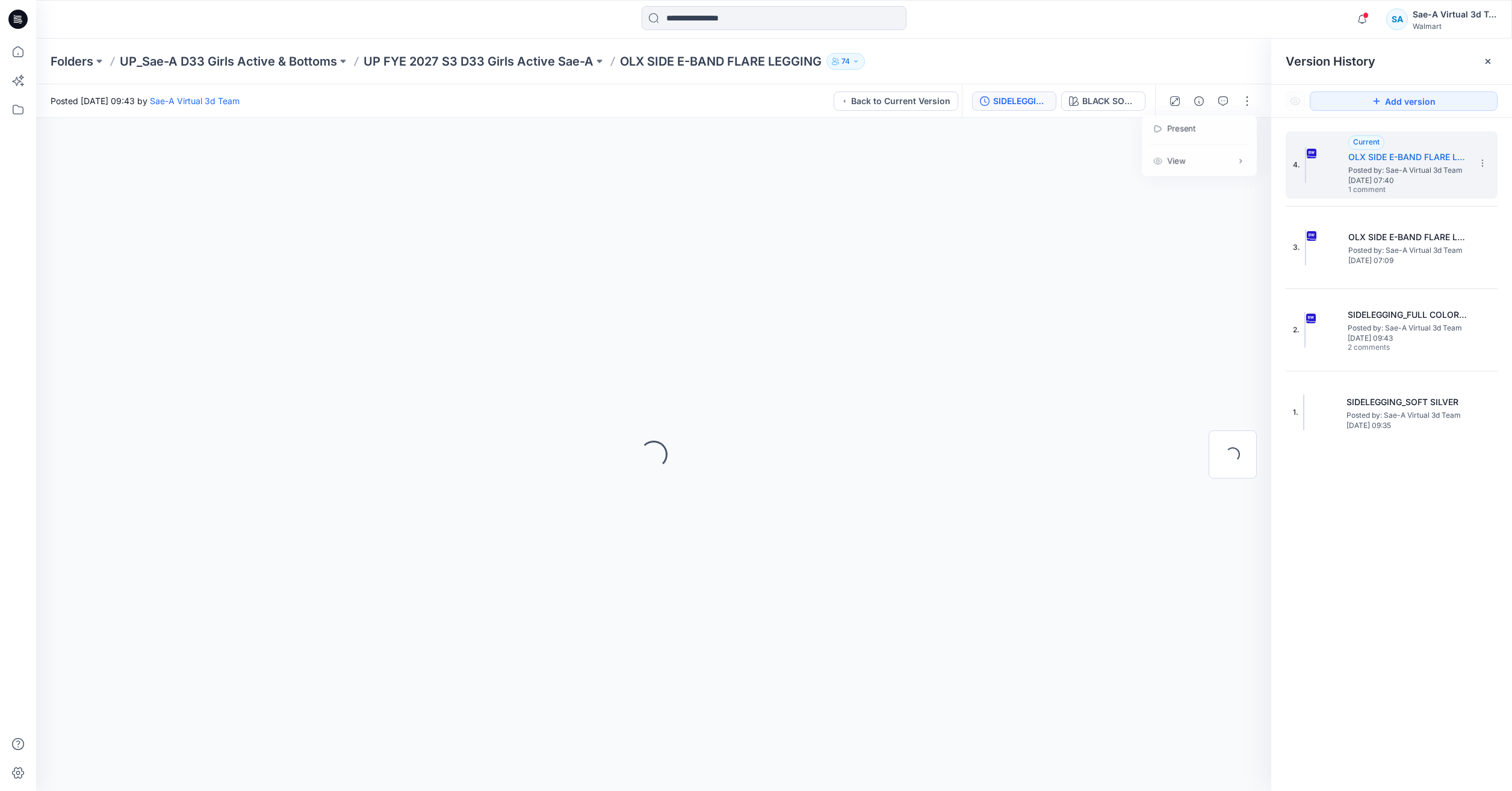
scroll to position [0, 0]
click at [1244, 103] on button "button" at bounding box center [1247, 101] width 19 height 19
click at [1184, 156] on button "Edit" at bounding box center [1196, 163] width 111 height 22
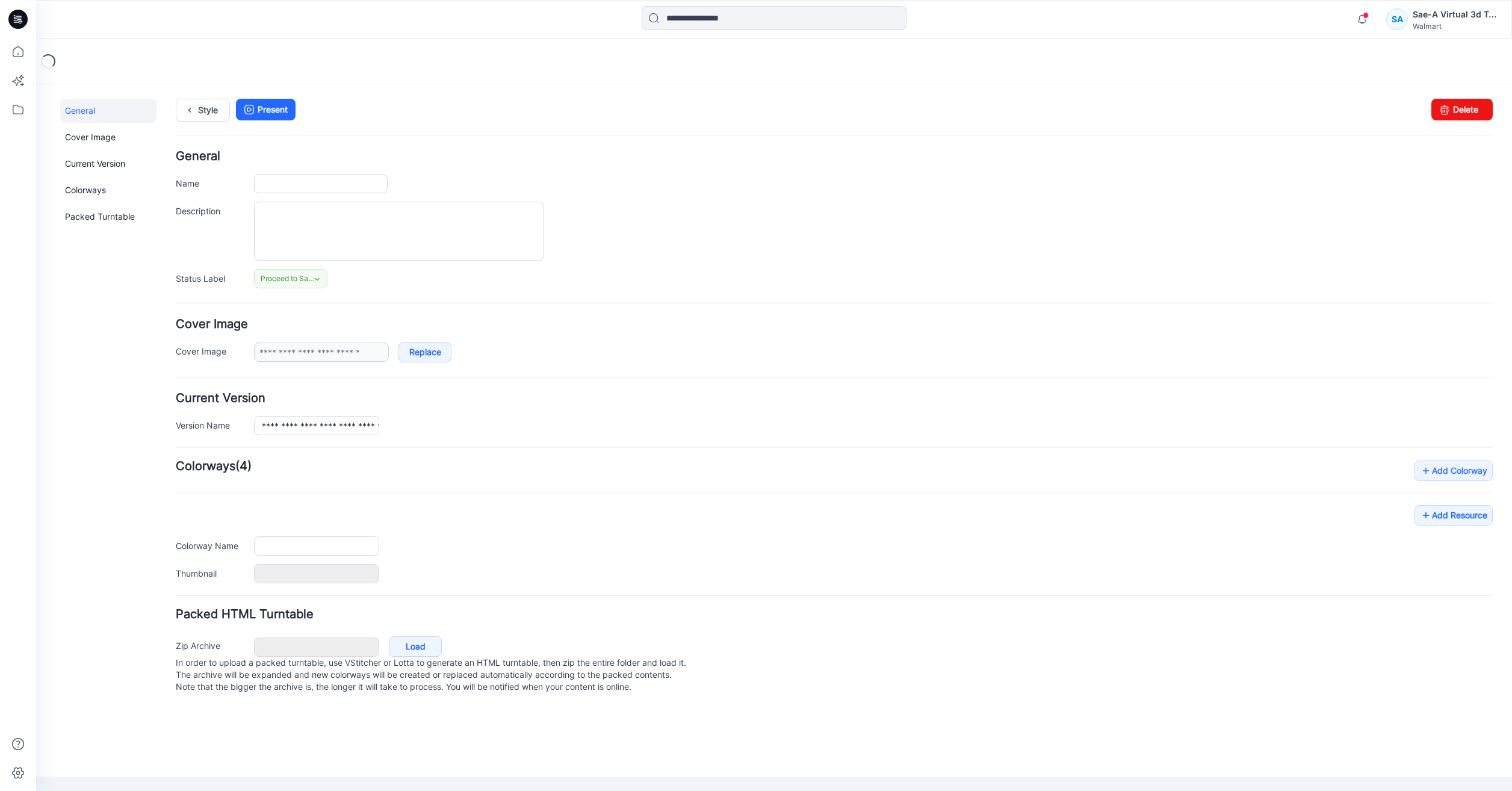
type input "**********"
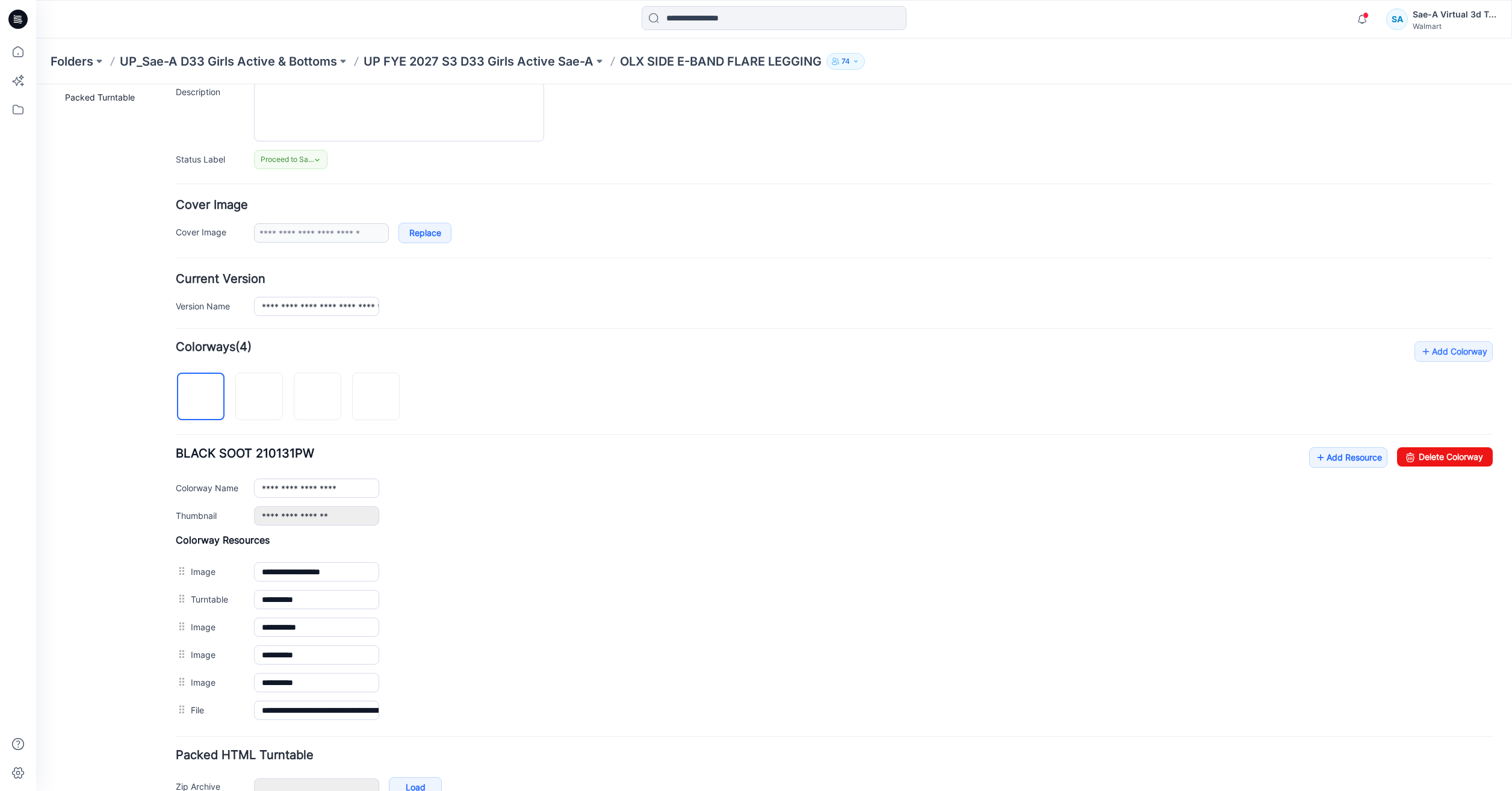
scroll to position [120, 0]
click at [1330, 450] on link "Add Resource" at bounding box center [1348, 456] width 78 height 21
